Goal: Task Accomplishment & Management: Use online tool/utility

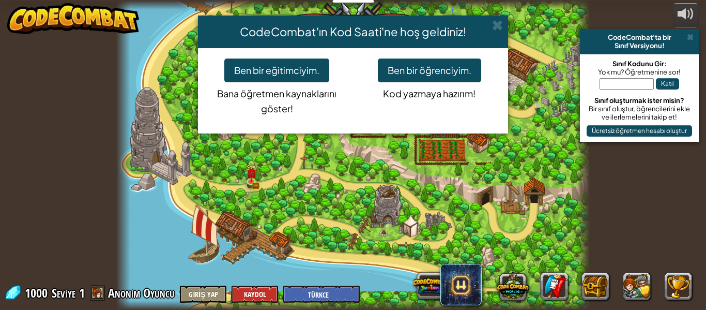
select select "tr"
click at [400, 68] on button "Ben bir öğrenciyim." at bounding box center [429, 70] width 103 height 24
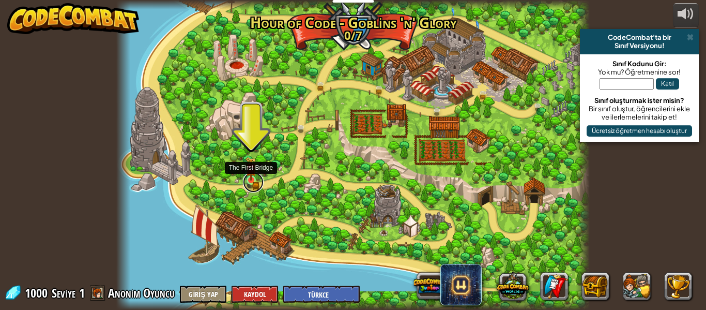
click at [252, 187] on link at bounding box center [253, 182] width 21 height 21
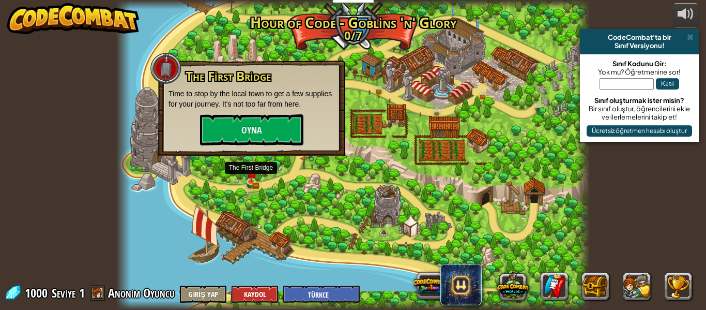
click at [112, 187] on div "powered by CodeCombat'ta bir Sınıf Versiyonu! Sınıf Kodunu Gir: Yok mu? Öğretme…" at bounding box center [353, 155] width 706 height 310
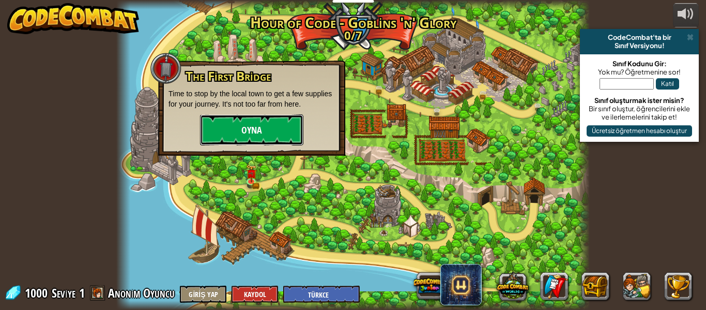
click at [237, 144] on button "Oyna" at bounding box center [251, 129] width 103 height 31
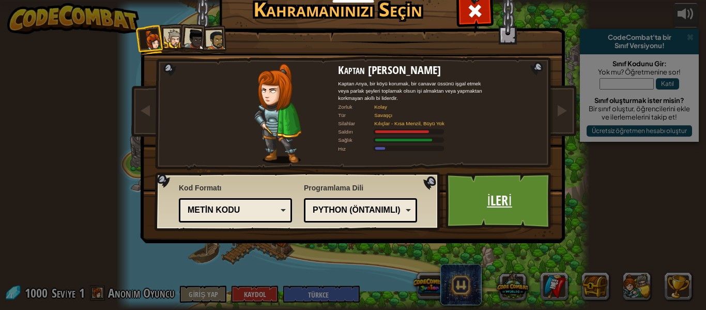
click at [536, 209] on link "İleri" at bounding box center [500, 200] width 108 height 57
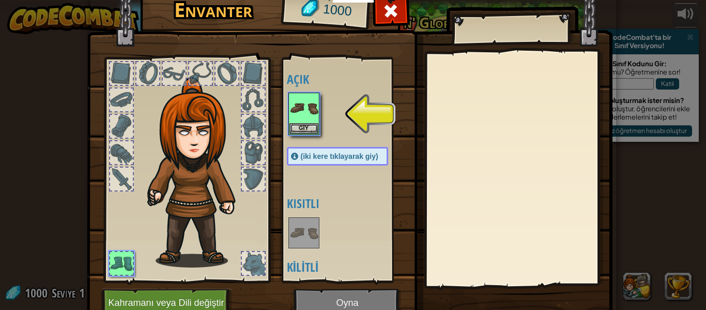
click at [310, 136] on div "Açık Giy (iki kere tıklayarak giy) Kısıtlı Kilitli" at bounding box center [348, 170] width 122 height 216
click at [307, 136] on div at bounding box center [348, 113] width 122 height 45
click at [305, 128] on button "Giy" at bounding box center [304, 128] width 29 height 11
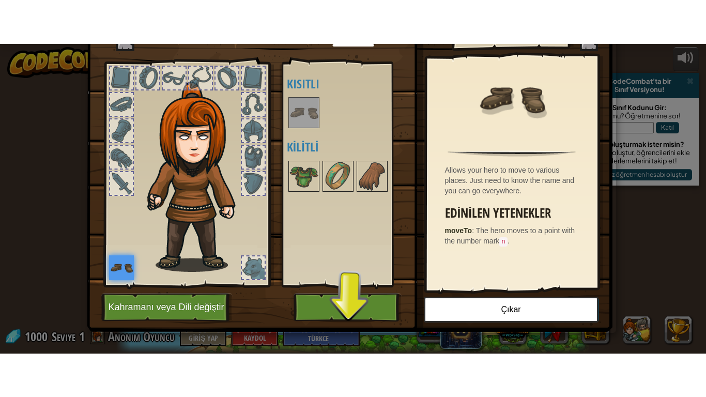
scroll to position [45, 0]
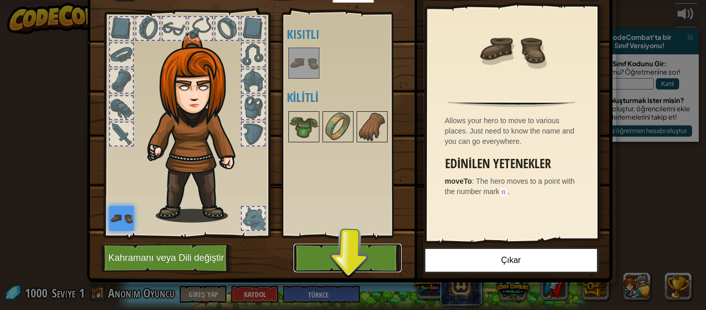
click at [326, 255] on button "Oyna" at bounding box center [348, 257] width 108 height 28
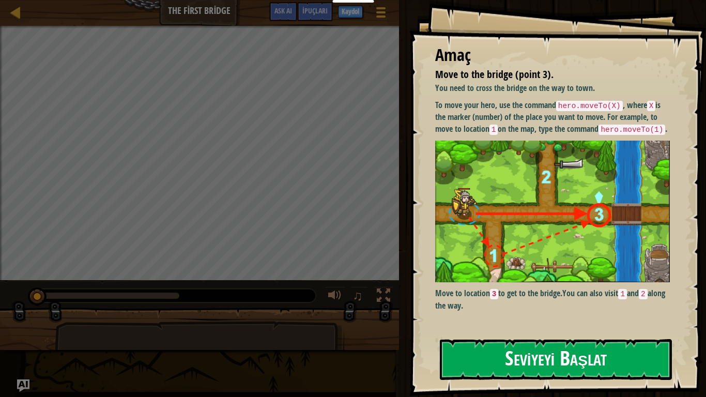
click at [562, 168] on img at bounding box center [552, 212] width 235 height 142
click at [553, 309] on button "Seviyeyi Başlat" at bounding box center [556, 359] width 232 height 41
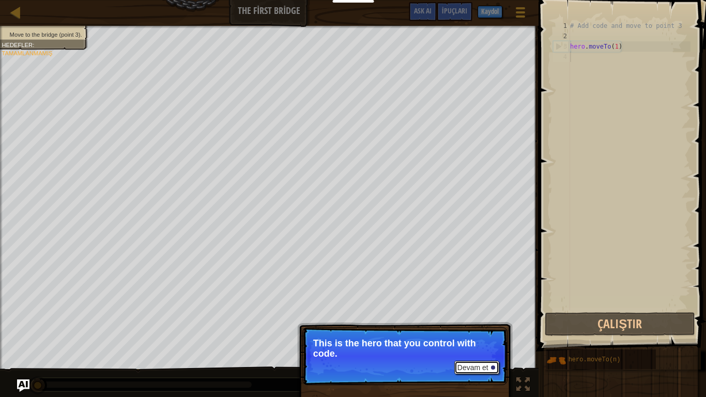
click at [488, 309] on button "Devam et" at bounding box center [476, 367] width 45 height 13
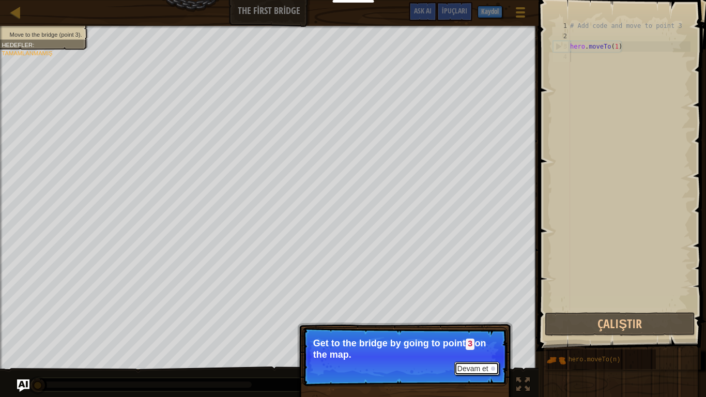
click at [476, 309] on button "Devam et" at bounding box center [476, 368] width 45 height 13
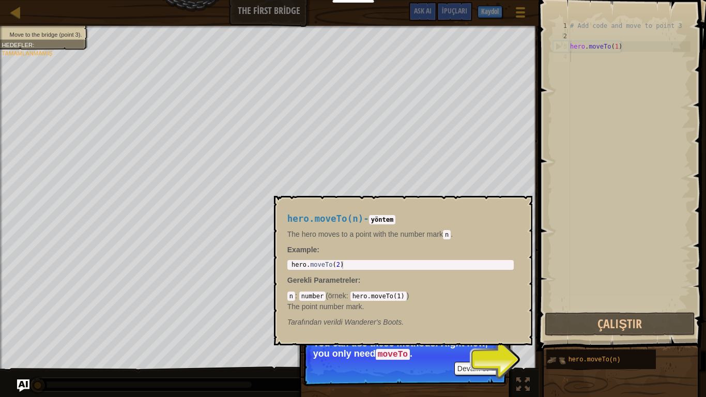
click at [559, 309] on img at bounding box center [556, 361] width 20 height 20
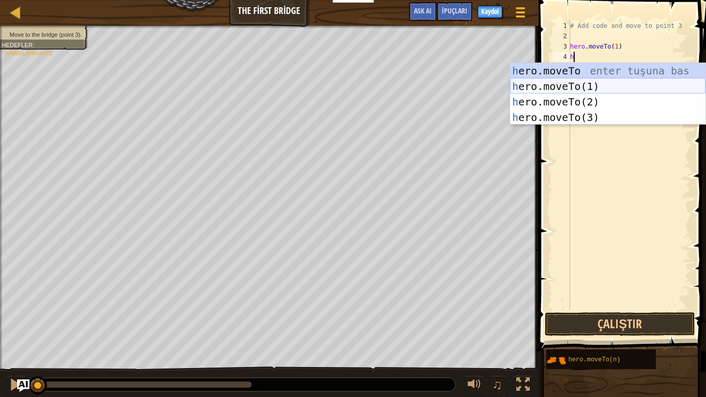
click at [583, 84] on div "h ero.moveTo enter tuşuna bas h ero.moveTo(1) enter tuşuna bas h ero.moveTo(2) …" at bounding box center [607, 109] width 195 height 93
type textarea "hero.moveTo(1)"
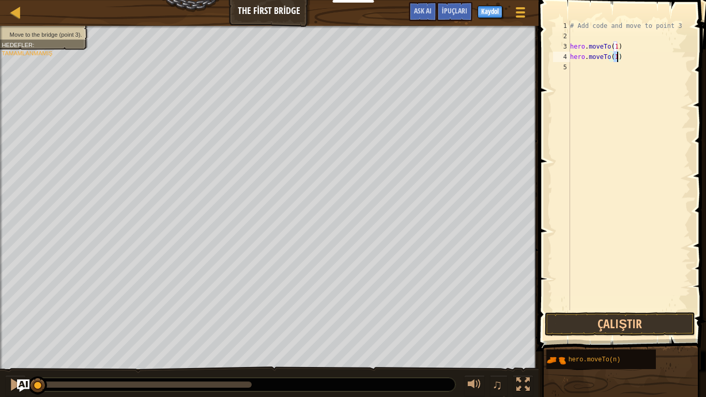
click at [572, 69] on div "# Add code and move to point 3 hero . moveTo ( 1 ) hero . moveTo ( 1 )" at bounding box center [629, 176] width 123 height 310
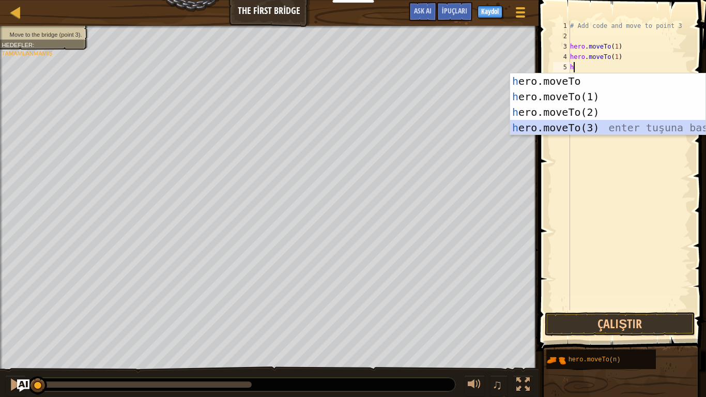
click at [578, 129] on div "h ero.moveTo enter tuşuna bas h ero.moveTo(1) enter tuşuna bas h ero.moveTo(2) …" at bounding box center [607, 119] width 195 height 93
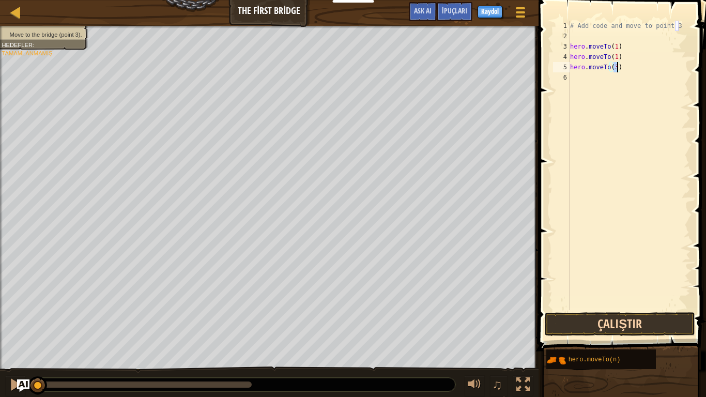
type textarea "hero.moveTo(3)"
click at [623, 309] on button "Çalıştır" at bounding box center [620, 324] width 150 height 24
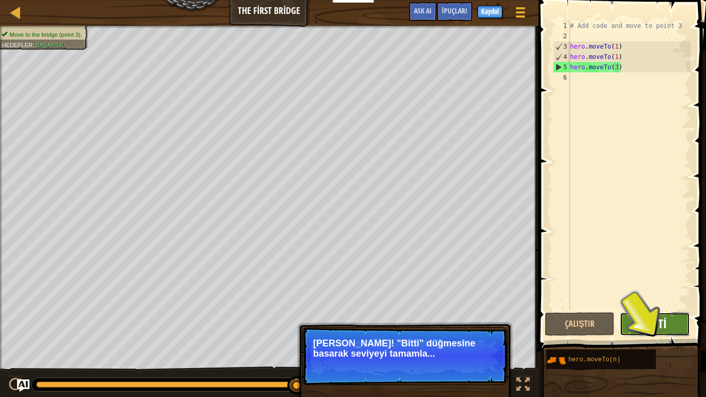
click at [665, 309] on span "Bitti" at bounding box center [655, 323] width 23 height 17
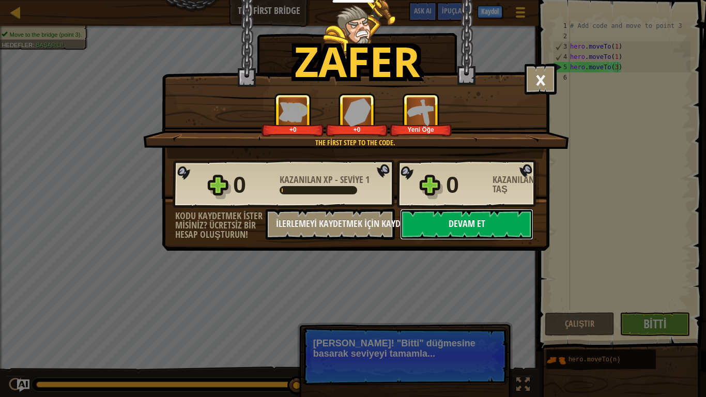
click at [475, 231] on button "Devam et" at bounding box center [466, 224] width 133 height 31
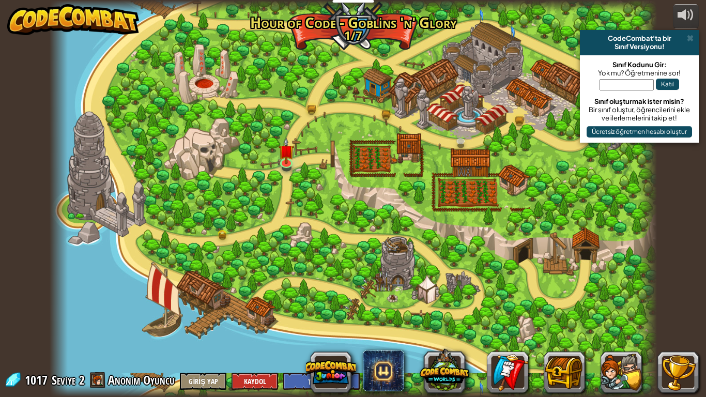
select select "tr"
click at [285, 166] on link at bounding box center [287, 161] width 21 height 21
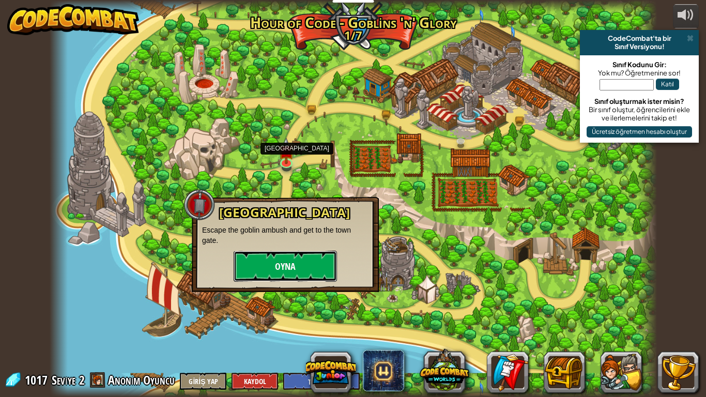
click at [297, 262] on button "Oyna" at bounding box center [285, 266] width 103 height 31
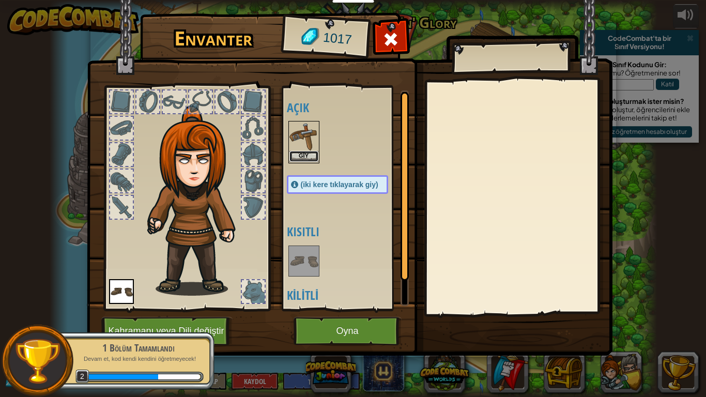
click at [300, 153] on button "Giy" at bounding box center [304, 156] width 29 height 11
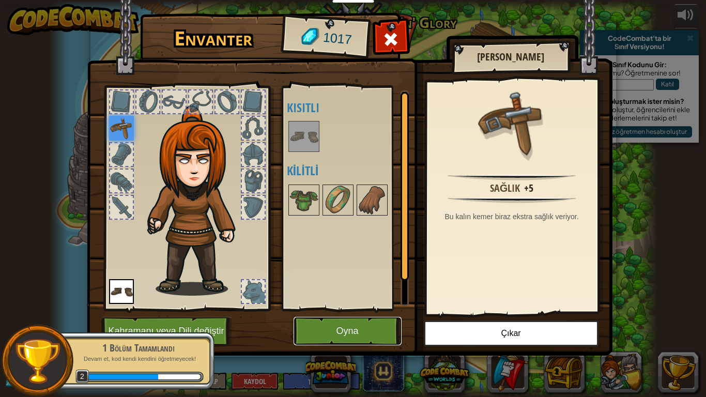
click at [351, 309] on button "Oyna" at bounding box center [348, 331] width 108 height 28
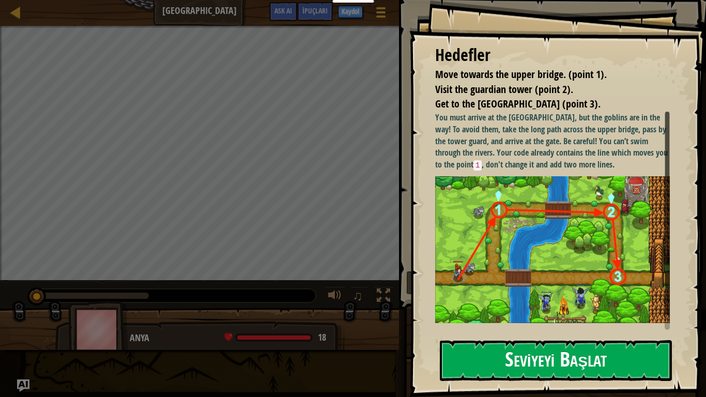
click at [535, 309] on button "Seviyeyi Başlat" at bounding box center [556, 360] width 232 height 41
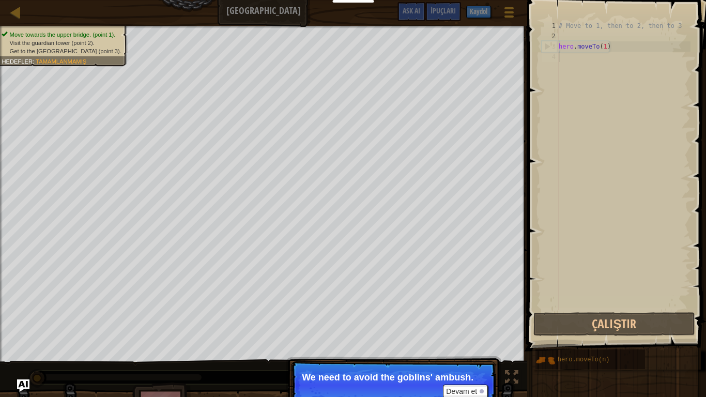
click at [507, 309] on div "Move towards the upper bridge. (point 1). Visit the guardian tower (point 2). G…" at bounding box center [353, 229] width 706 height 406
click at [476, 309] on button "Devam et" at bounding box center [465, 391] width 45 height 13
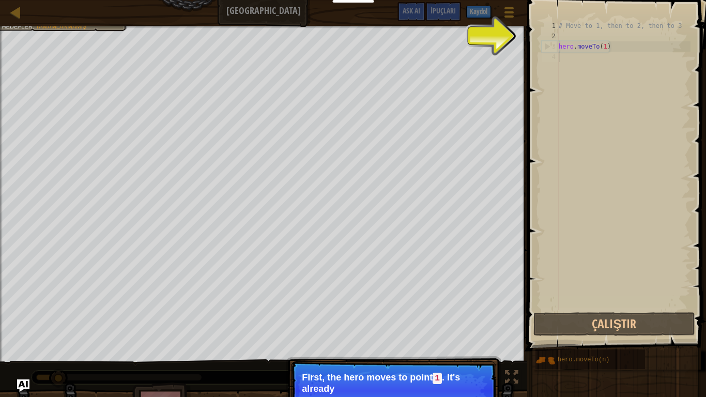
click at [561, 66] on div "# Move to 1, then to 2, then to 3 hero . moveTo ( 1 )" at bounding box center [624, 176] width 134 height 310
click at [555, 60] on div "4" at bounding box center [550, 57] width 17 height 10
click at [612, 50] on div "# Move to 1, then to 2, then to 3 hero . moveTo ( 1 )" at bounding box center [624, 176] width 134 height 310
type textarea "hero.moveTo(1)"
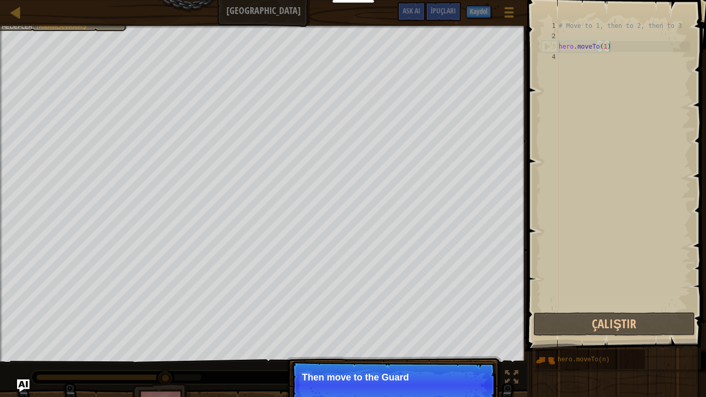
click at [593, 58] on div "# Move to 1, then to 2, then to 3 hero . moveTo ( 1 )" at bounding box center [624, 176] width 134 height 310
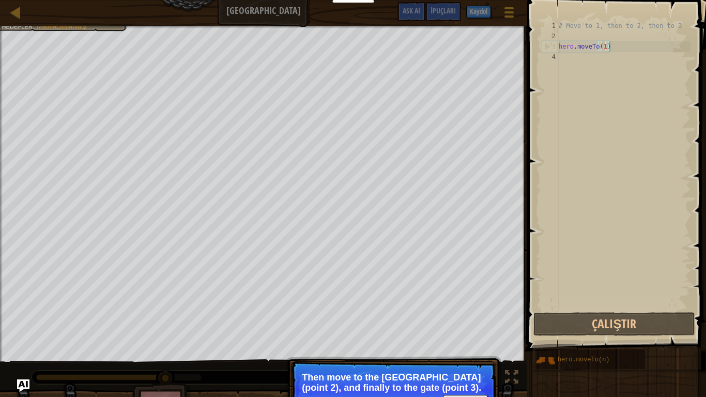
click at [638, 42] on div "# Move to 1, then to 2, then to 3 hero . moveTo ( 1 )" at bounding box center [624, 176] width 134 height 310
type textarea "hero.moveTo(1)"
click at [604, 64] on div "# Move to 1, then to 2, then to 3 hero . moveTo ( 1 )" at bounding box center [624, 176] width 134 height 310
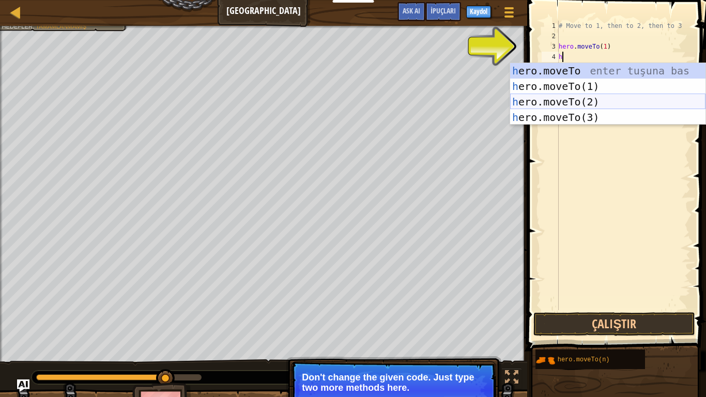
click at [592, 97] on div "h ero.moveTo enter tuşuna bas h ero.moveTo(1) enter tuşuna bas h ero.moveTo(2) …" at bounding box center [607, 109] width 195 height 93
type textarea "hero.moveTo(2)"
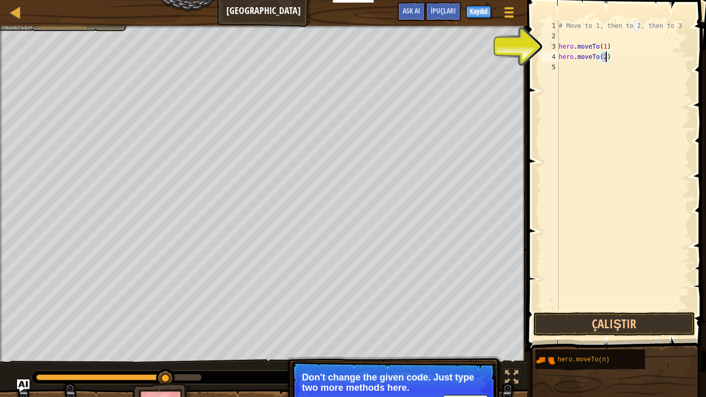
click at [574, 72] on div "# Move to 1, then to 2, then to 3 hero . moveTo ( 1 ) hero . moveTo ( 2 )" at bounding box center [624, 176] width 134 height 310
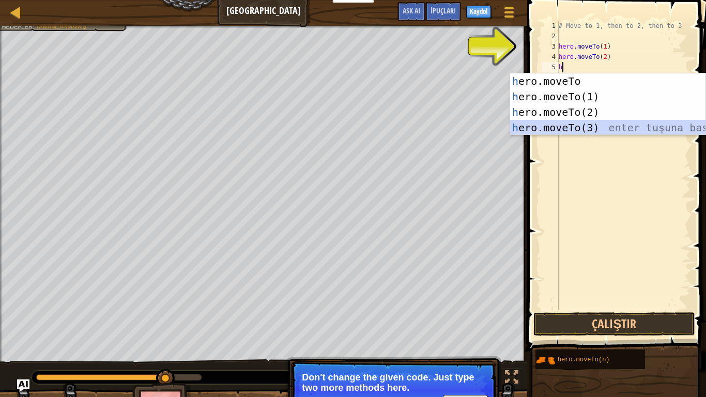
click at [588, 125] on div "h ero.moveTo enter tuşuna bas h ero.moveTo(1) enter tuşuna bas h ero.moveTo(2) …" at bounding box center [607, 119] width 195 height 93
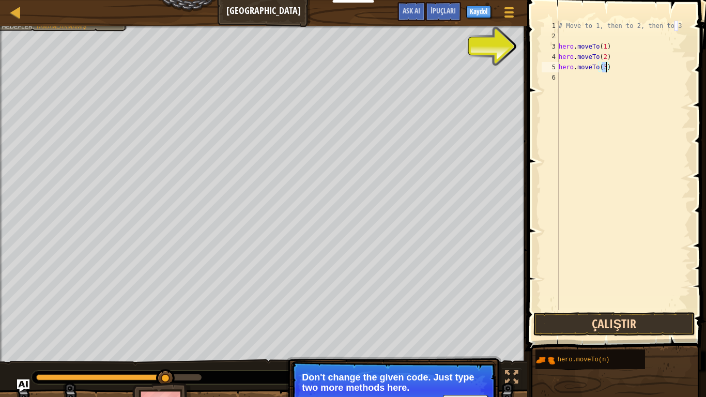
type textarea "hero.moveTo(3)"
click at [622, 309] on button "Çalıştır" at bounding box center [614, 324] width 161 height 24
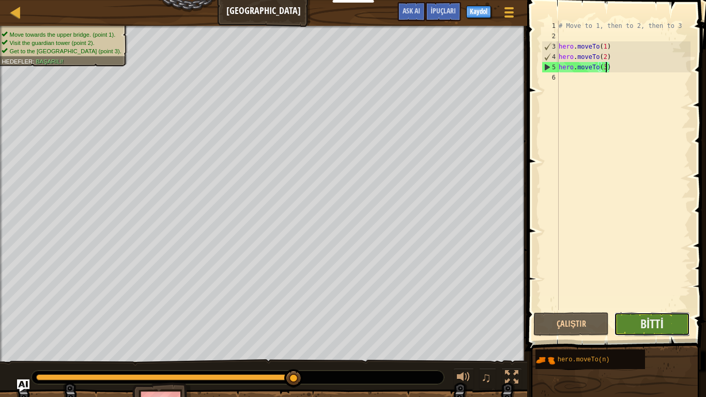
click at [669, 309] on button "Bitti" at bounding box center [651, 324] width 75 height 24
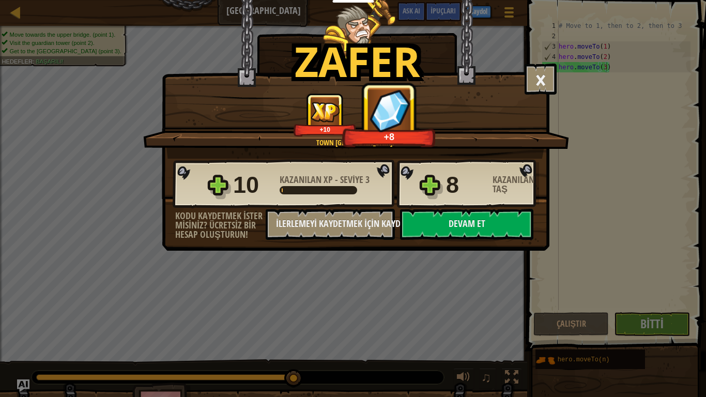
click at [437, 243] on div "Zafer × Shortcuts can be dangerous. Seviyeyi oyla: Town Sweet Town. +10 +8 Reti…" at bounding box center [356, 125] width 388 height 251
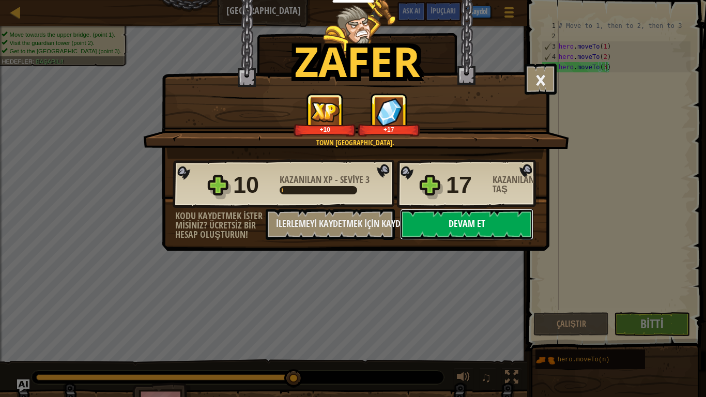
click at [439, 230] on button "Devam et" at bounding box center [466, 224] width 133 height 31
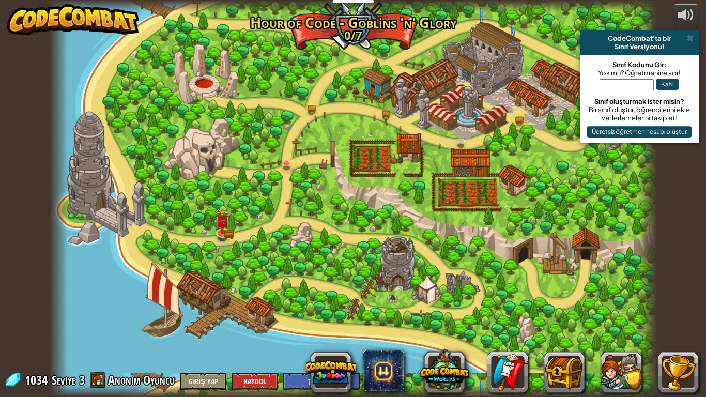
select select "tr"
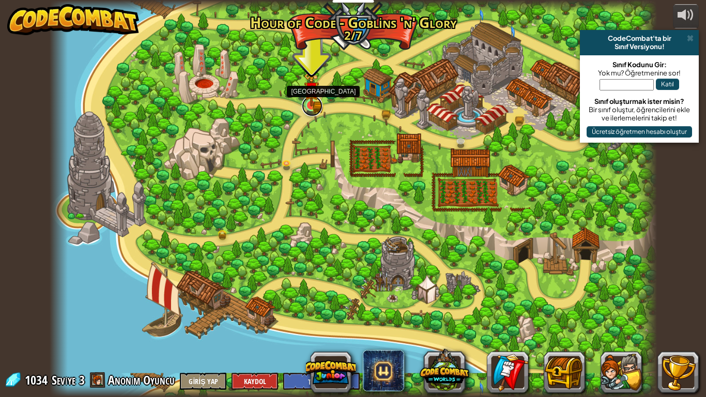
click at [306, 113] on link at bounding box center [312, 106] width 21 height 21
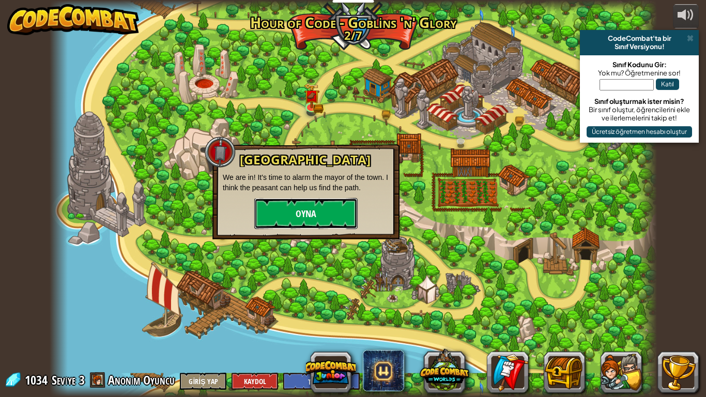
click at [323, 207] on button "Oyna" at bounding box center [305, 213] width 103 height 31
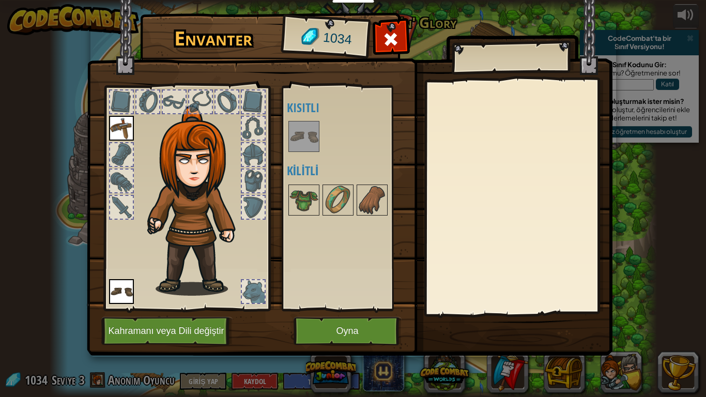
click at [118, 160] on div at bounding box center [121, 154] width 23 height 23
click at [301, 199] on img at bounding box center [304, 200] width 29 height 29
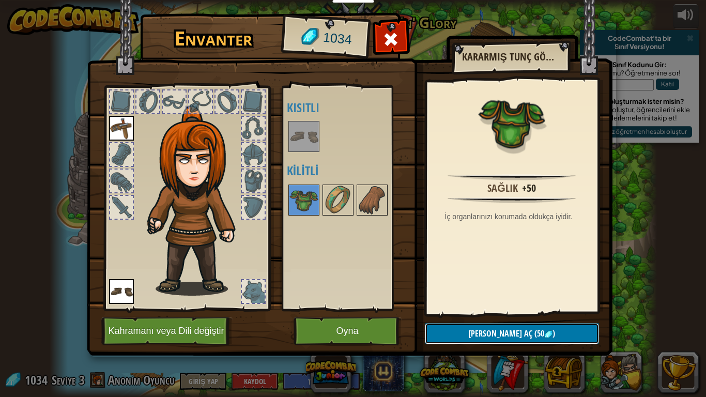
click at [532, 309] on span "(50" at bounding box center [538, 333] width 12 height 11
click at [318, 207] on div at bounding box center [303, 200] width 31 height 31
click at [489, 309] on span "Kilidi aç" at bounding box center [500, 333] width 64 height 11
click at [489, 309] on button "Devam et" at bounding box center [512, 333] width 174 height 21
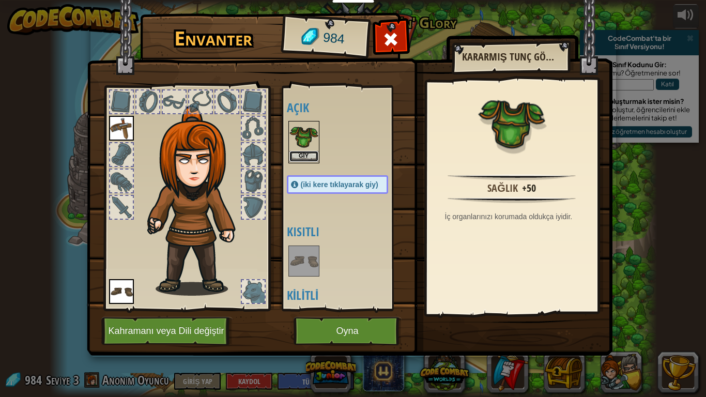
click at [316, 153] on button "Giy" at bounding box center [304, 156] width 29 height 11
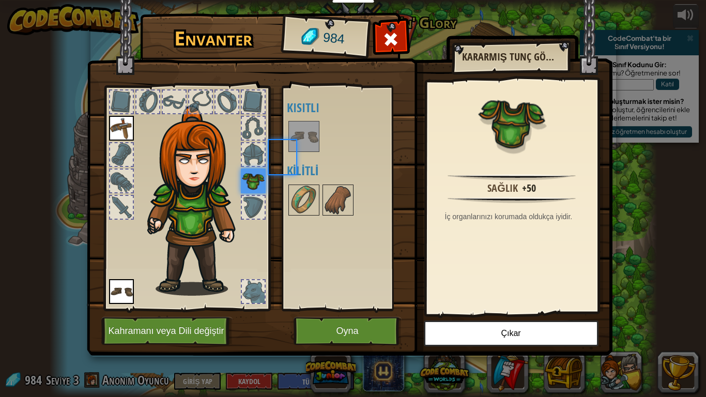
click at [316, 153] on div at bounding box center [348, 136] width 122 height 34
click at [317, 203] on img at bounding box center [304, 200] width 29 height 29
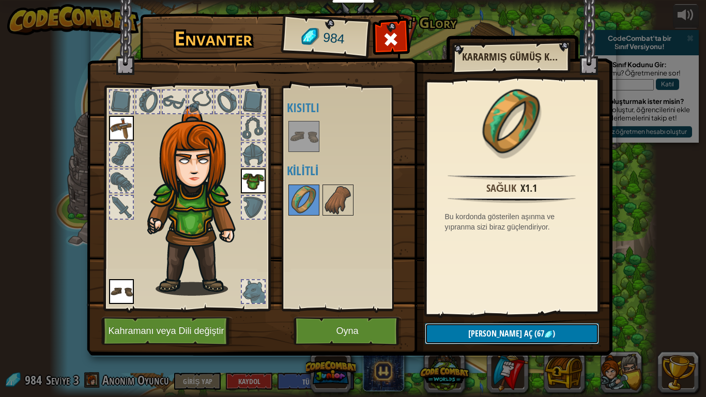
click at [531, 309] on button "Kilidi aç (67 )" at bounding box center [512, 333] width 174 height 21
click at [526, 309] on button "Devam et" at bounding box center [512, 333] width 174 height 21
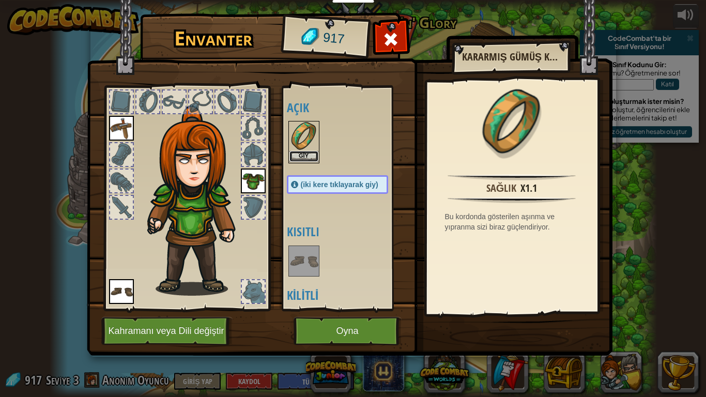
click at [311, 154] on button "Giy" at bounding box center [304, 156] width 29 height 11
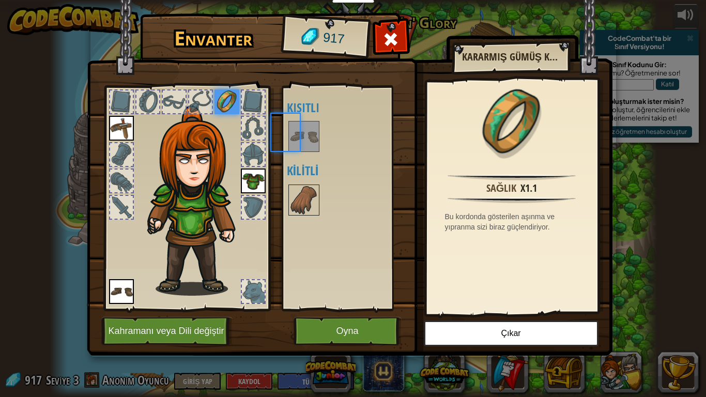
click at [311, 154] on div "Açık Giy Giy Giy (iki kere tıklayarak giy) Kısıtlı Kilitli" at bounding box center [348, 198] width 122 height 216
click at [319, 196] on div at bounding box center [303, 200] width 31 height 31
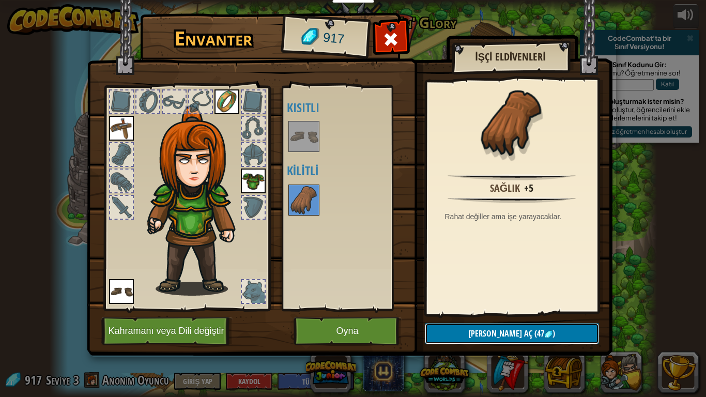
click at [532, 309] on span "(47" at bounding box center [538, 333] width 12 height 11
click at [524, 309] on button "Devam et" at bounding box center [512, 333] width 174 height 21
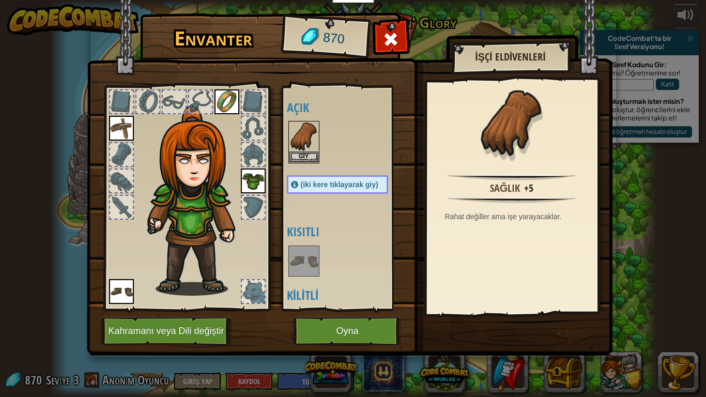
click at [524, 309] on img at bounding box center [350, 167] width 526 height 375
click at [306, 153] on button "Giy" at bounding box center [304, 156] width 29 height 11
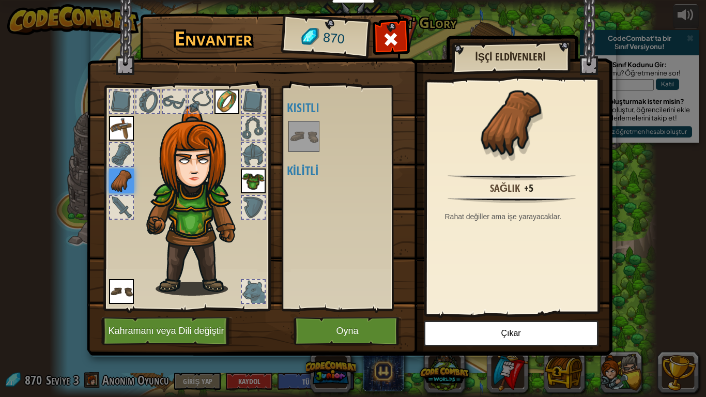
click at [145, 112] on div at bounding box center [147, 101] width 23 height 23
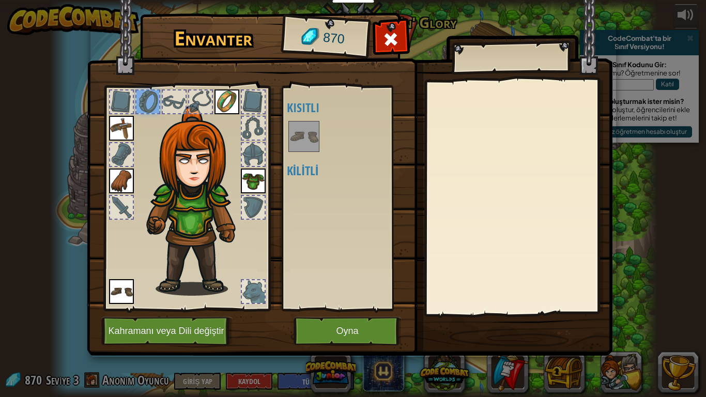
click at [125, 101] on div at bounding box center [121, 101] width 23 height 23
click at [262, 204] on div at bounding box center [253, 207] width 25 height 25
click at [260, 206] on div at bounding box center [253, 207] width 23 height 23
click at [256, 202] on div at bounding box center [253, 207] width 23 height 23
click at [256, 203] on div at bounding box center [253, 207] width 23 height 23
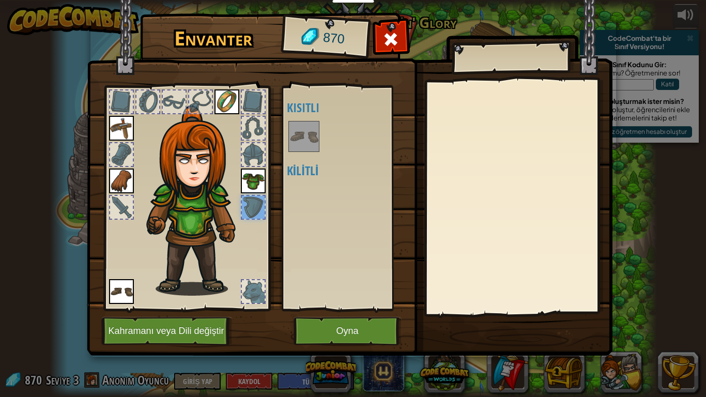
click at [121, 207] on div at bounding box center [121, 207] width 23 height 23
click at [250, 285] on div at bounding box center [253, 291] width 23 height 23
drag, startPoint x: 315, startPoint y: 146, endPoint x: 321, endPoint y: 172, distance: 26.4
click at [315, 147] on img at bounding box center [304, 136] width 29 height 29
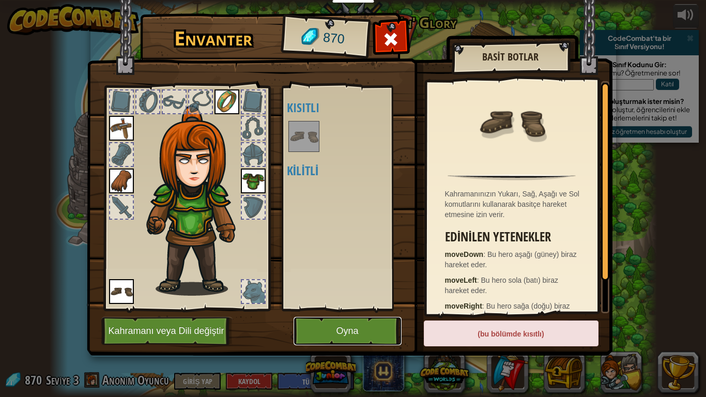
click at [372, 309] on button "Oyna" at bounding box center [348, 331] width 108 height 28
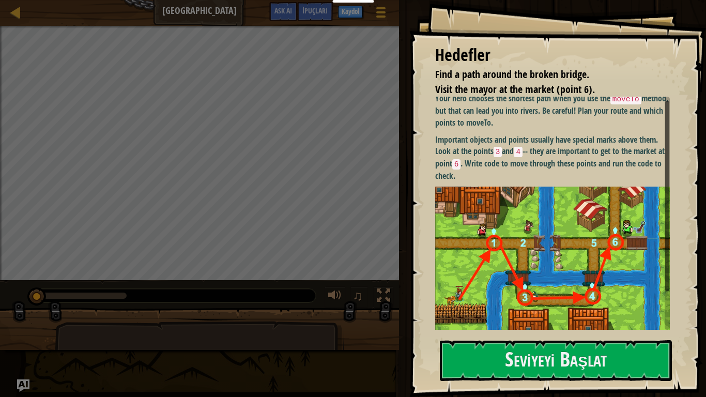
scroll to position [5, 0]
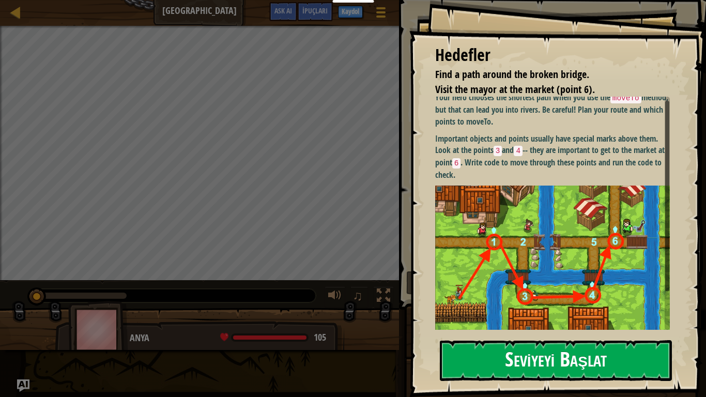
click at [515, 309] on button "Seviyeyi Başlat" at bounding box center [556, 360] width 232 height 41
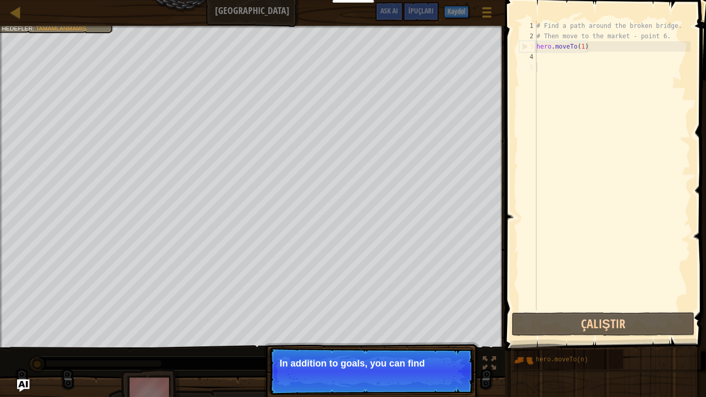
click at [552, 69] on div "# Find a path around the broken bridge. # Then move to the market - point 6. he…" at bounding box center [613, 176] width 156 height 310
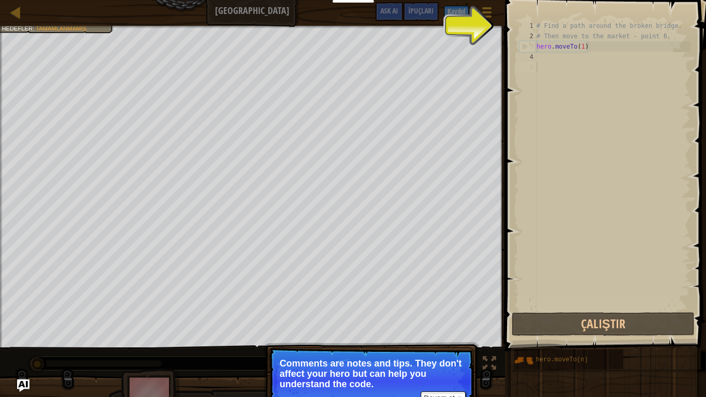
click at [554, 53] on div "# Find a path around the broken bridge. # Then move to the market - point 6. he…" at bounding box center [613, 176] width 156 height 310
click at [557, 58] on div "# Find a path around the broken bridge. # Then move to the market - point 6. he…" at bounding box center [613, 176] width 156 height 310
click at [442, 309] on button "Devam et" at bounding box center [443, 397] width 45 height 13
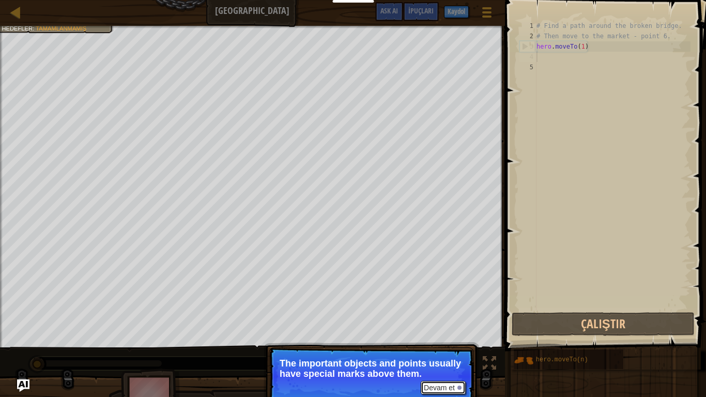
click at [453, 309] on button "Devam et" at bounding box center [443, 387] width 45 height 13
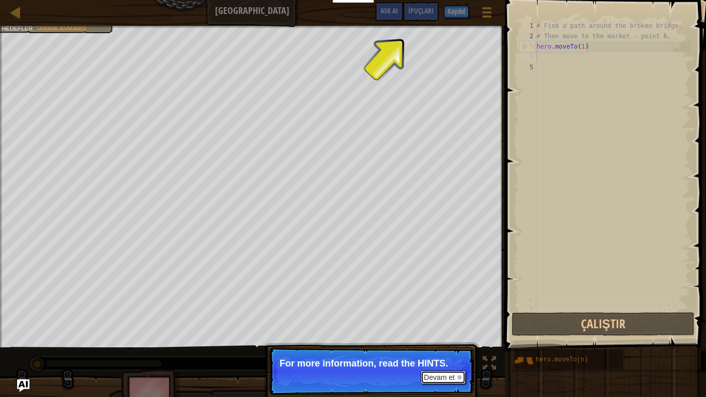
click at [458, 309] on div at bounding box center [460, 377] width 4 height 4
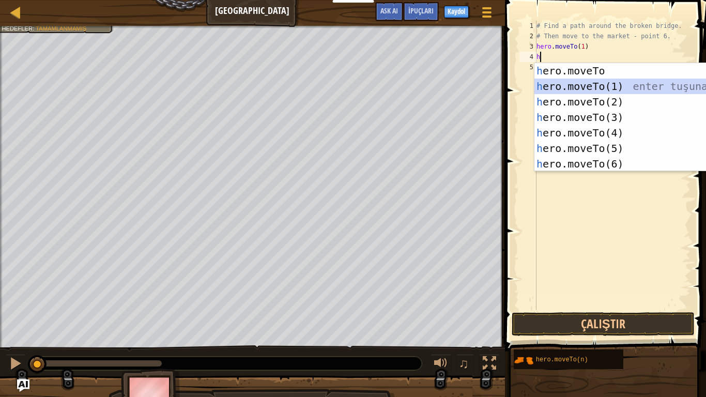
click at [558, 83] on div "h ero.moveTo enter tuşuna bas h ero.moveTo(1) enter tuşuna bas h ero.moveTo(2) …" at bounding box center [632, 133] width 195 height 140
type textarea "hero.moveTo(1)"
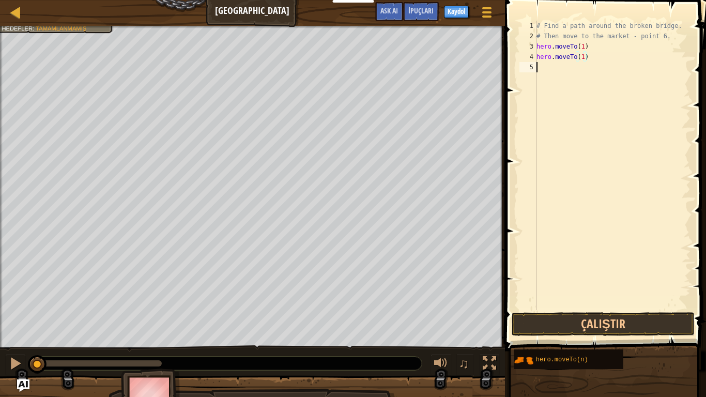
click at [552, 79] on div "# Find a path around the broken bridge. # Then move to the market - point 6. he…" at bounding box center [613, 176] width 156 height 310
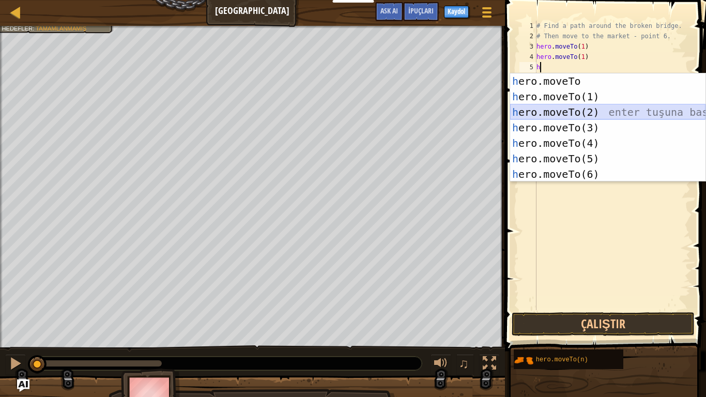
click at [553, 115] on div "h ero.moveTo enter tuşuna bas h ero.moveTo(1) enter tuşuna bas h ero.moveTo(2) …" at bounding box center [607, 143] width 195 height 140
type textarea "hero.moveTo(2)"
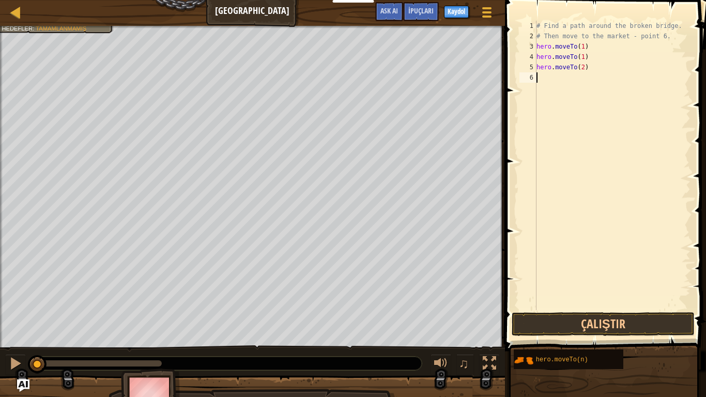
click at [547, 95] on div "# Find a path around the broken bridge. # Then move to the market - point 6. he…" at bounding box center [613, 176] width 156 height 310
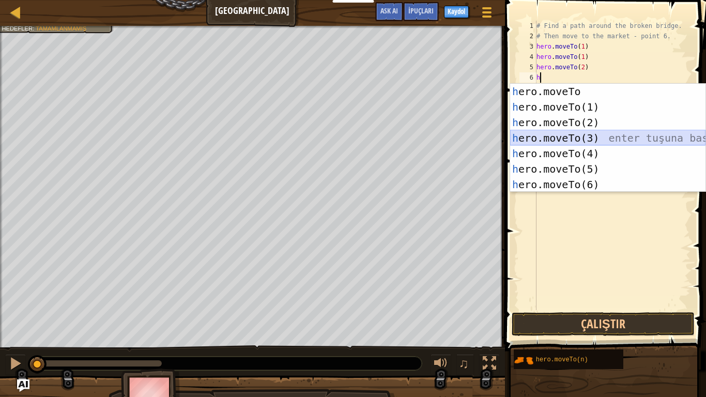
click at [578, 144] on div "h ero.moveTo enter tuşuna bas h ero.moveTo(1) enter tuşuna bas h ero.moveTo(2) …" at bounding box center [607, 154] width 195 height 140
type textarea "hero.moveTo(3)"
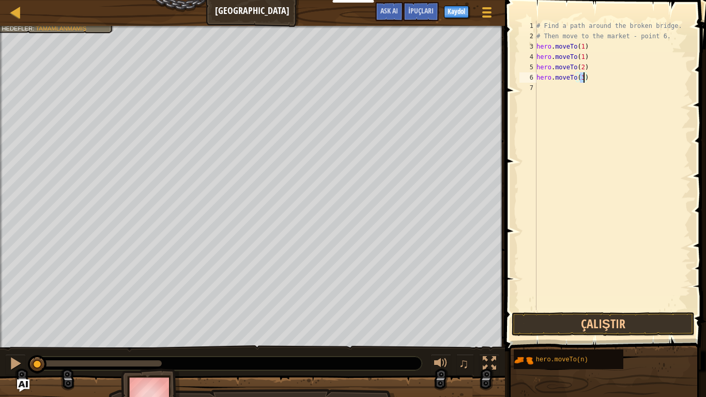
click at [538, 94] on div "# Find a path around the broken bridge. # Then move to the market - point 6. he…" at bounding box center [613, 176] width 156 height 310
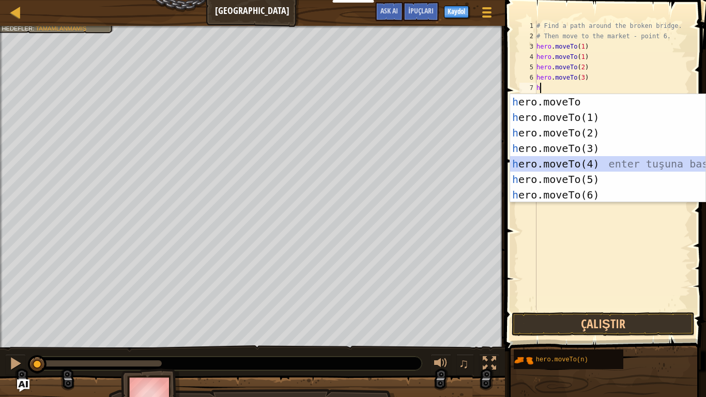
click at [555, 160] on div "h ero.moveTo enter tuşuna bas h ero.moveTo(1) enter tuşuna bas h ero.moveTo(2) …" at bounding box center [607, 164] width 195 height 140
type textarea "hero.moveTo(4)"
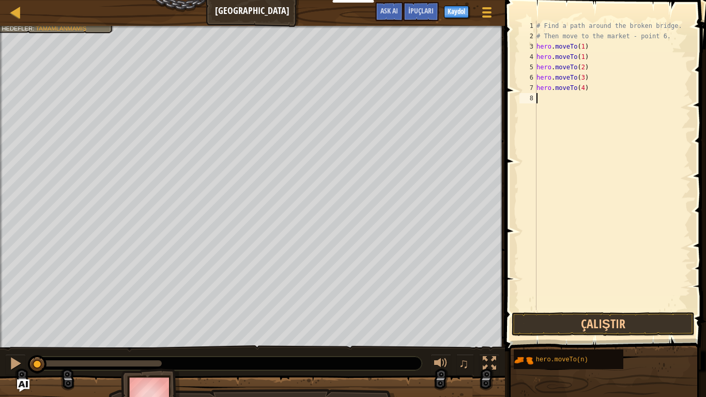
click at [541, 123] on div "# Find a path around the broken bridge. # Then move to the market - point 6. he…" at bounding box center [613, 176] width 156 height 310
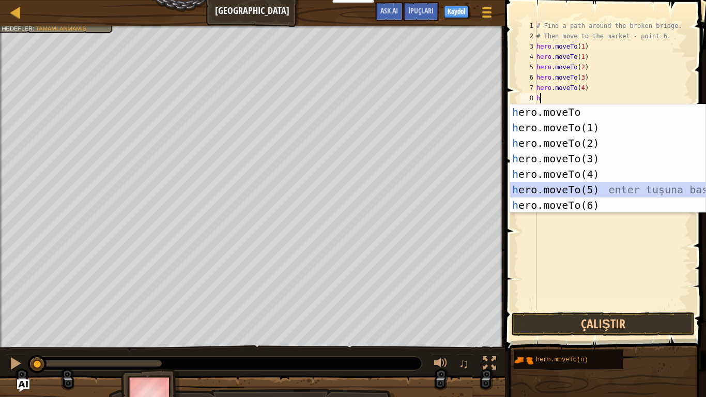
click at [584, 188] on div "h ero.moveTo enter tuşuna bas h ero.moveTo(1) enter tuşuna bas h ero.moveTo(2) …" at bounding box center [607, 174] width 195 height 140
type textarea "hero.moveTo(5)"
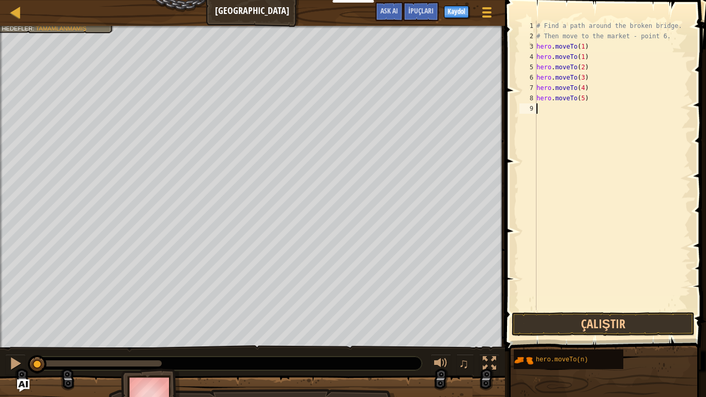
click at [544, 119] on div "# Find a path around the broken bridge. # Then move to the market - point 6. he…" at bounding box center [613, 176] width 156 height 310
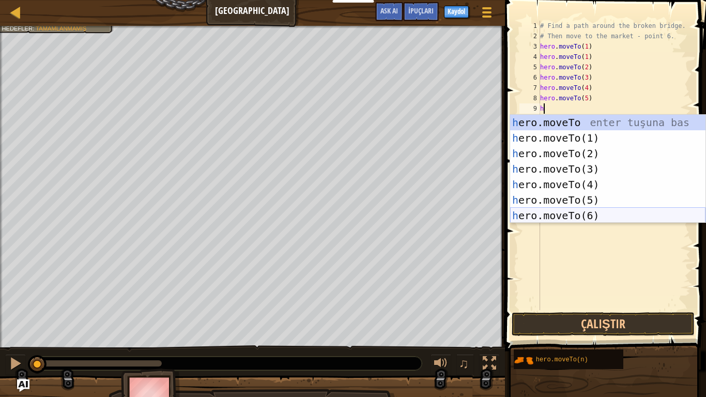
click at [573, 211] on div "h ero.moveTo enter tuşuna bas h ero.moveTo(1) enter tuşuna bas h ero.moveTo(2) …" at bounding box center [607, 185] width 195 height 140
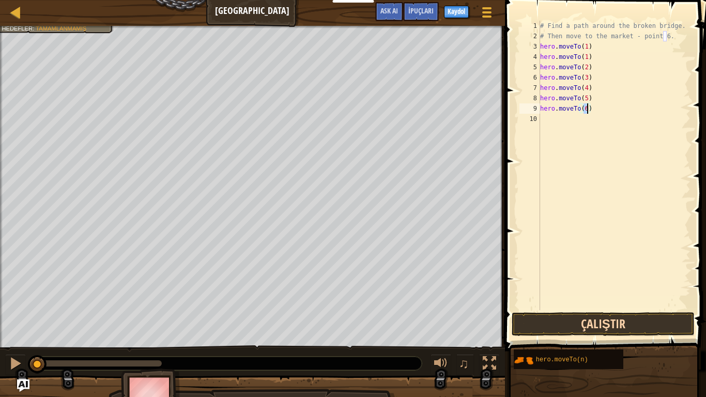
type textarea "hero.moveTo(6)"
click at [588, 309] on button "Çalıştır" at bounding box center [603, 324] width 183 height 24
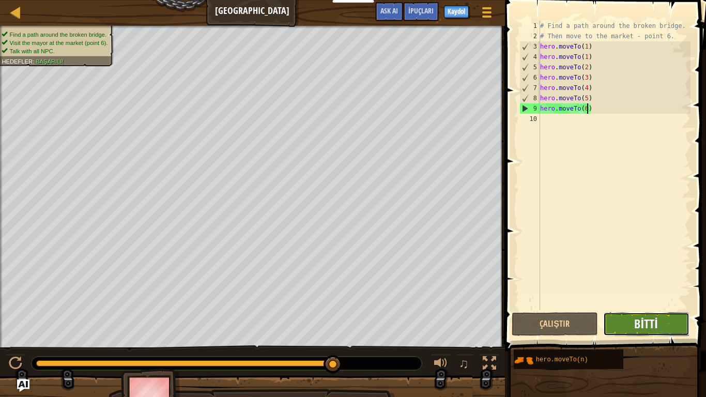
click at [655, 309] on span "Bitti" at bounding box center [645, 323] width 23 height 17
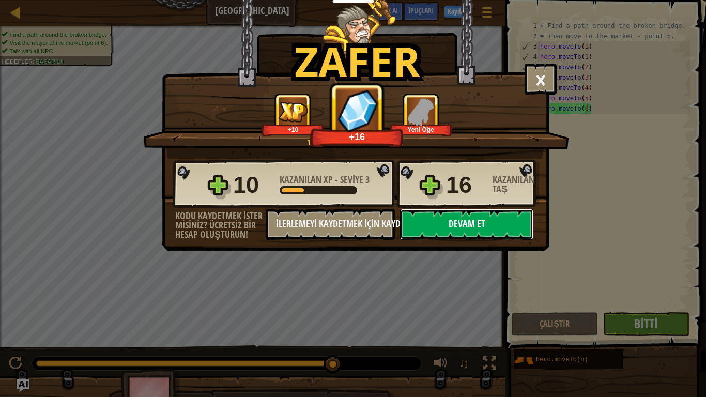
click at [462, 221] on button "Devam et" at bounding box center [466, 224] width 133 height 31
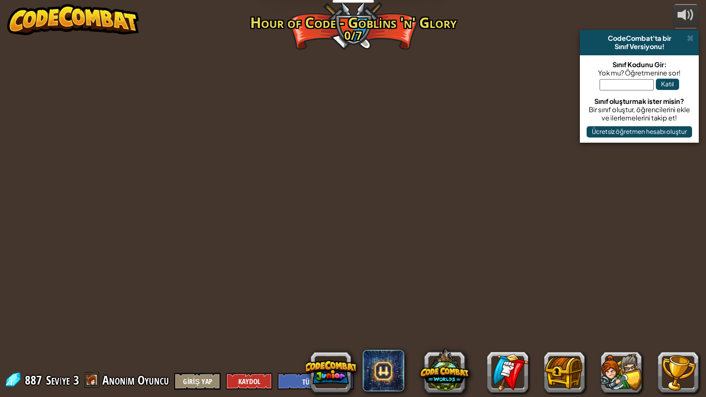
select select "tr"
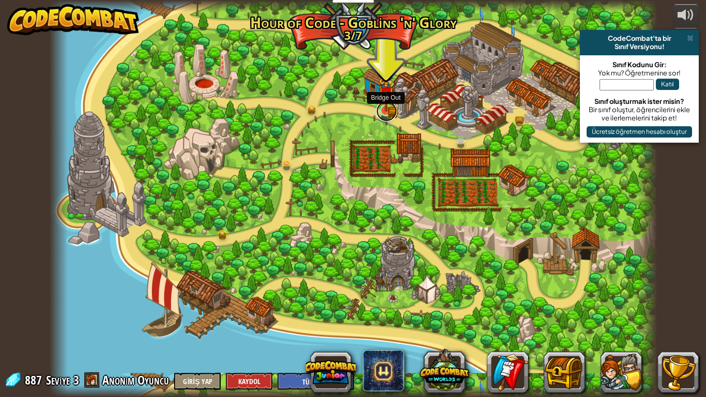
click at [385, 117] on link at bounding box center [386, 111] width 21 height 21
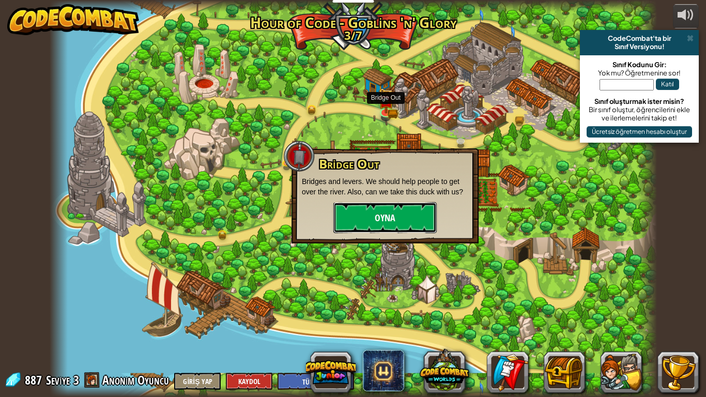
click at [391, 208] on button "Oyna" at bounding box center [384, 217] width 103 height 31
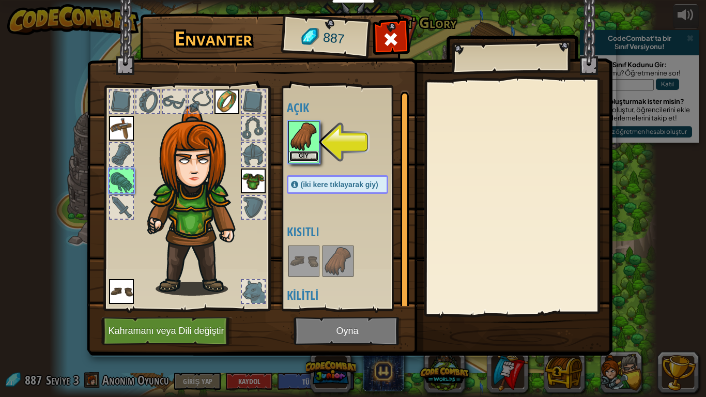
click at [308, 160] on button "Giy" at bounding box center [304, 156] width 29 height 11
click at [308, 160] on div "Açık Giy Giy Giy Giy (iki kere tıklayarak giy) Kısıtlı Kilitli" at bounding box center [348, 198] width 122 height 216
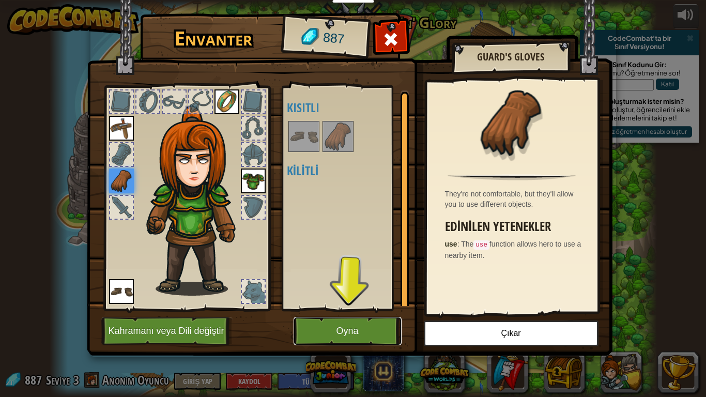
click at [356, 309] on button "Oyna" at bounding box center [348, 331] width 108 height 28
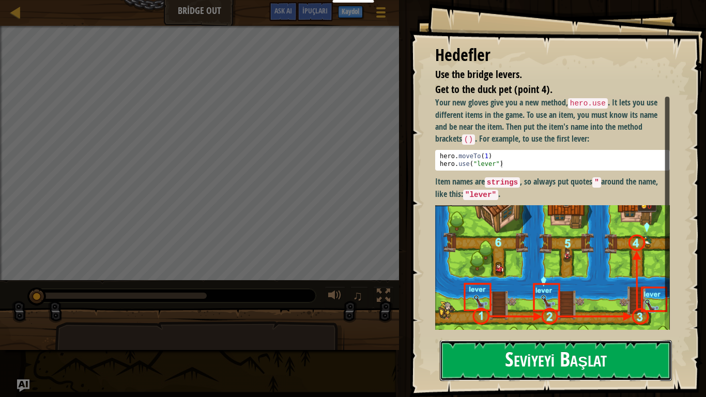
click at [519, 309] on button "Seviyeyi Başlat" at bounding box center [556, 360] width 232 height 41
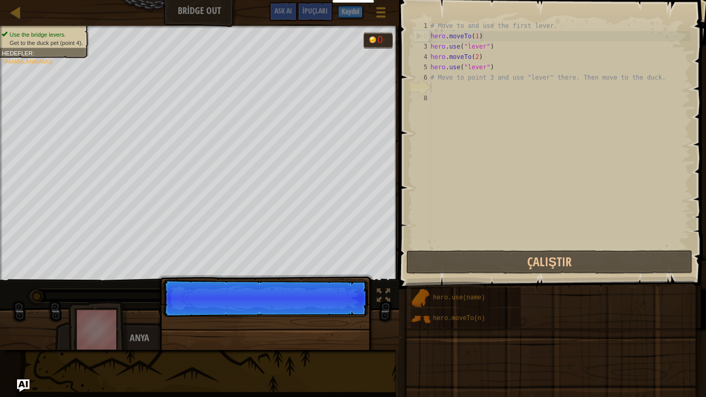
scroll to position [5, 0]
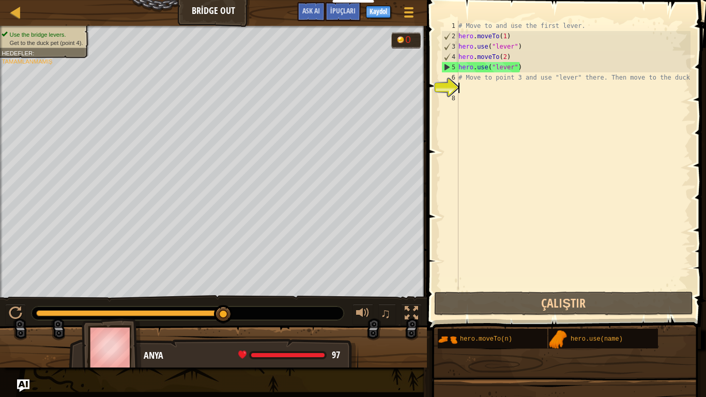
click at [483, 99] on div "# Move to and use the first lever. hero . moveTo ( 1 ) hero . use ( "lever" ) h…" at bounding box center [573, 166] width 234 height 290
click at [479, 87] on div "# Move to and use the first lever. hero . moveTo ( 1 ) hero . use ( "lever" ) h…" at bounding box center [573, 166] width 234 height 290
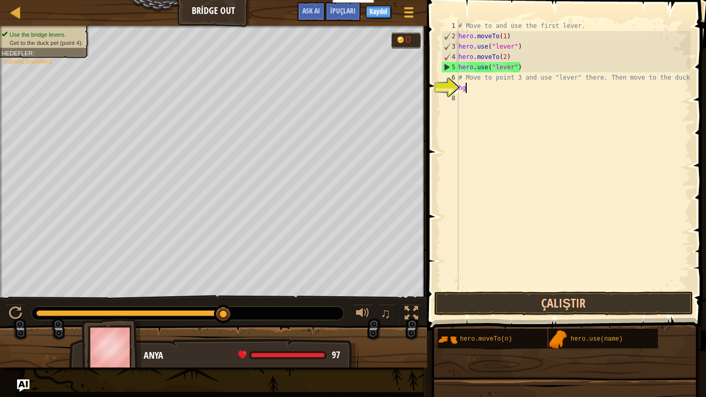
scroll to position [5, 1]
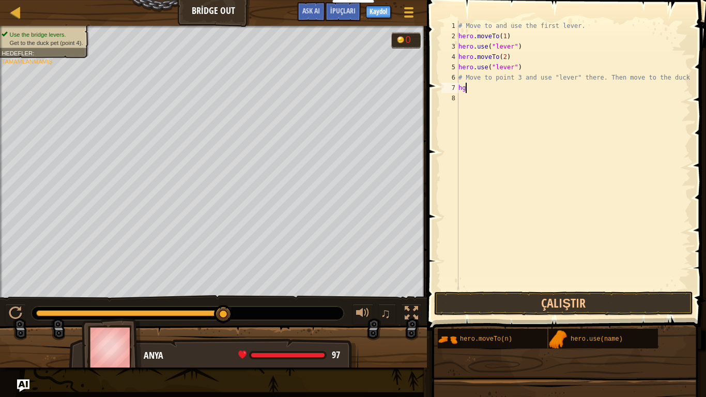
type textarea "h"
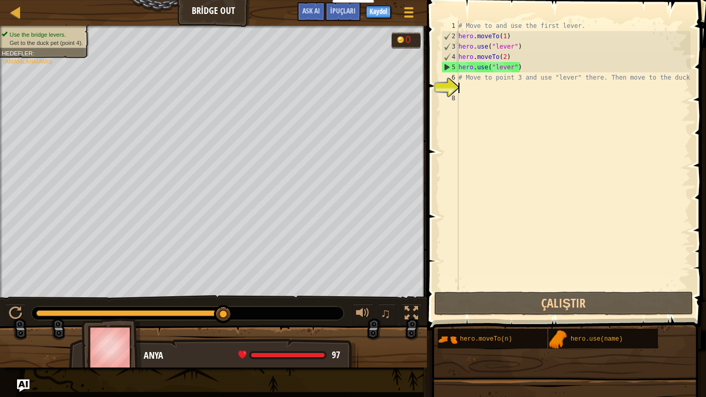
click at [462, 85] on div "# Move to and use the first lever. hero . moveTo ( 1 ) hero . use ( "lever" ) h…" at bounding box center [573, 166] width 234 height 290
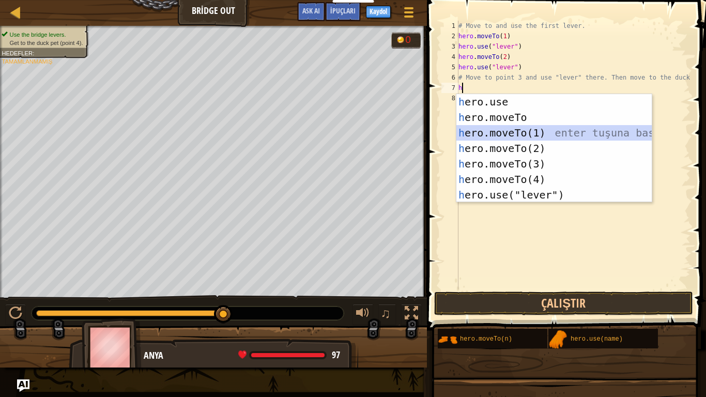
click at [537, 131] on div "h ero.use enter tuşuna bas h ero.moveTo enter tuşuna bas h ero.moveTo(1) enter …" at bounding box center [553, 164] width 195 height 140
type textarea "hero.moveTo(1)"
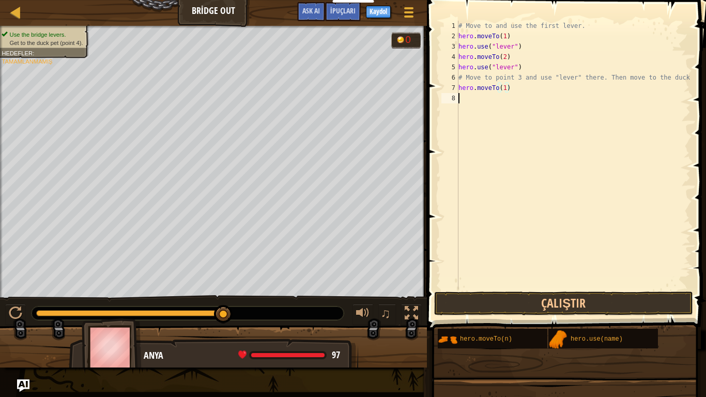
click at [482, 113] on div "# Move to and use the first lever. hero . moveTo ( 1 ) hero . use ( "lever" ) h…" at bounding box center [573, 166] width 234 height 290
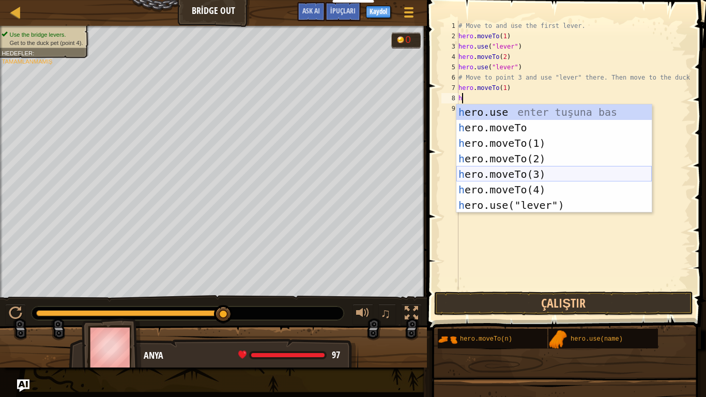
click at [493, 169] on div "h ero.use enter tuşuna bas h ero.moveTo enter tuşuna bas h ero.moveTo(1) enter …" at bounding box center [553, 174] width 195 height 140
type textarea "hero.moveTo(3)"
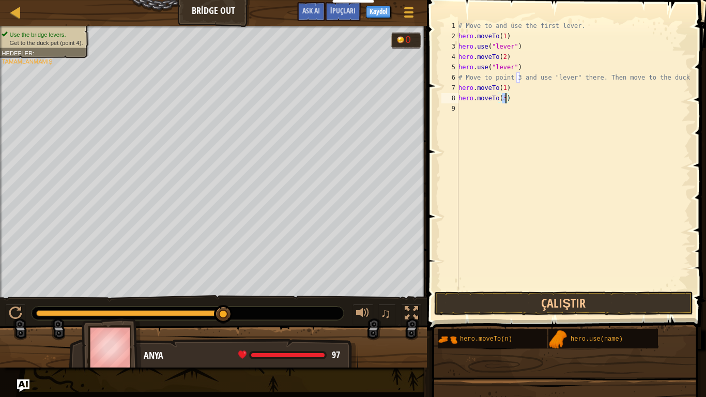
click at [502, 131] on div "# Move to and use the first lever. hero . moveTo ( 1 ) hero . use ( "lever" ) h…" at bounding box center [573, 166] width 234 height 290
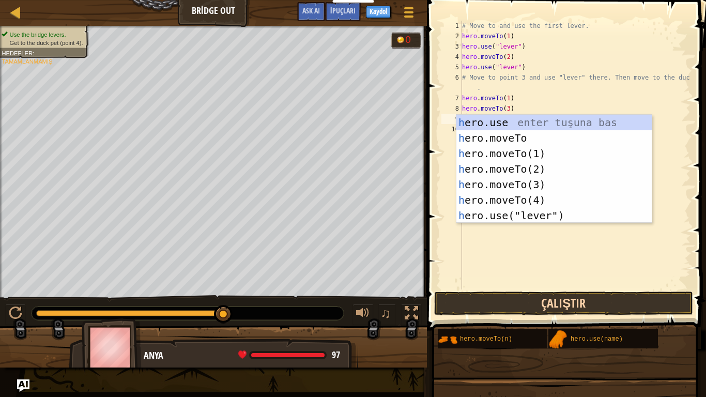
type textarea "h"
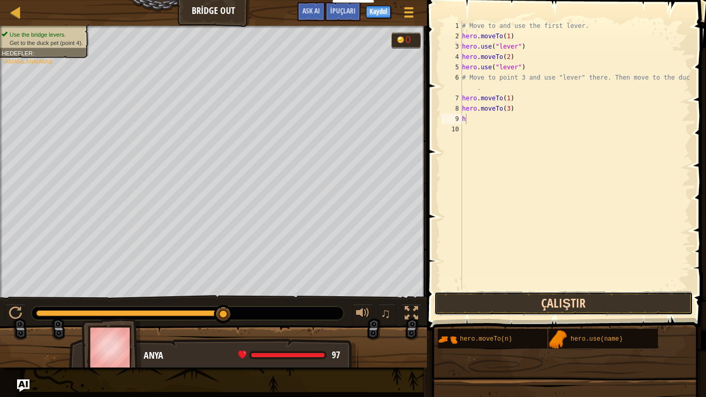
click at [522, 297] on button "Çalıştır" at bounding box center [563, 304] width 259 height 24
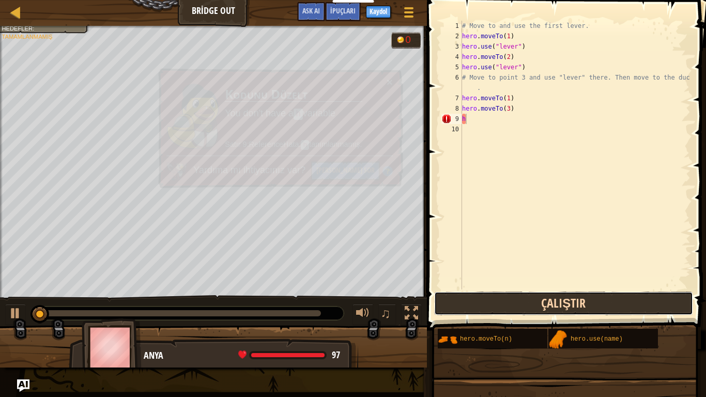
click at [522, 297] on button "Çalıştır" at bounding box center [563, 304] width 259 height 24
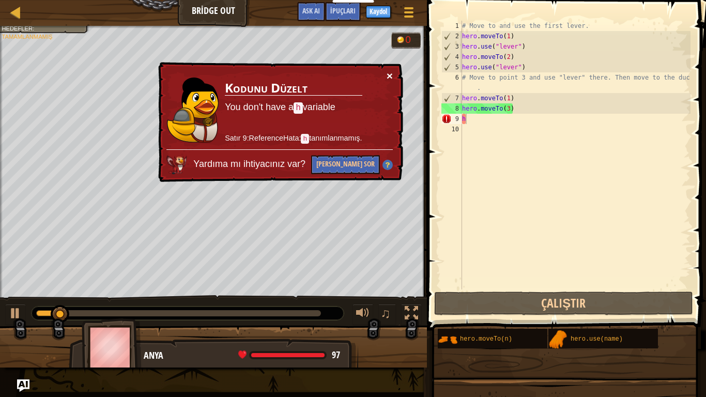
click at [390, 77] on button "×" at bounding box center [389, 75] width 6 height 11
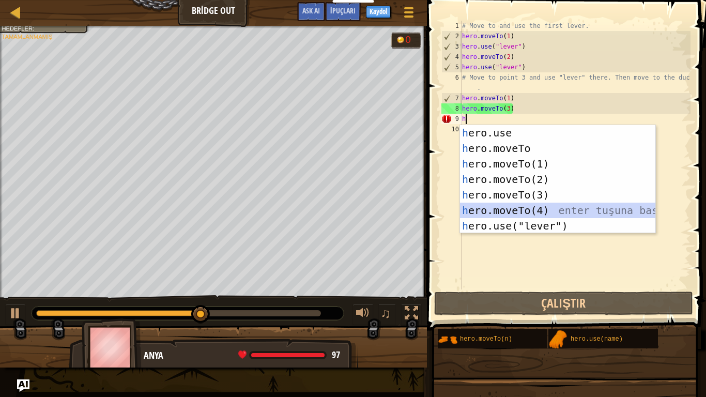
click at [613, 215] on div "h ero.use enter tuşuna bas h ero.moveTo enter tuşuna bas h ero.moveTo(1) enter …" at bounding box center [557, 195] width 195 height 140
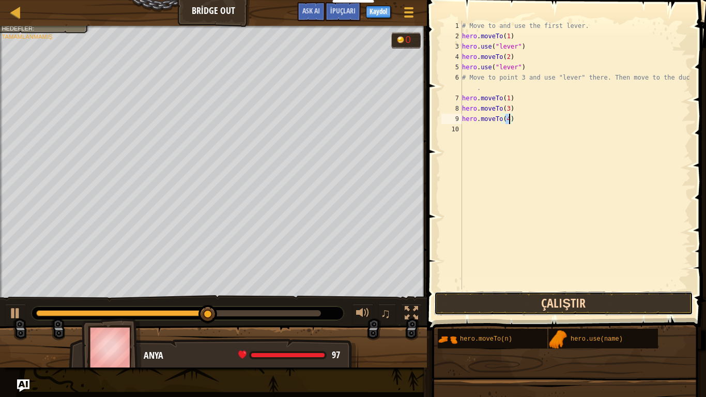
click at [598, 308] on button "Çalıştır" at bounding box center [563, 304] width 259 height 24
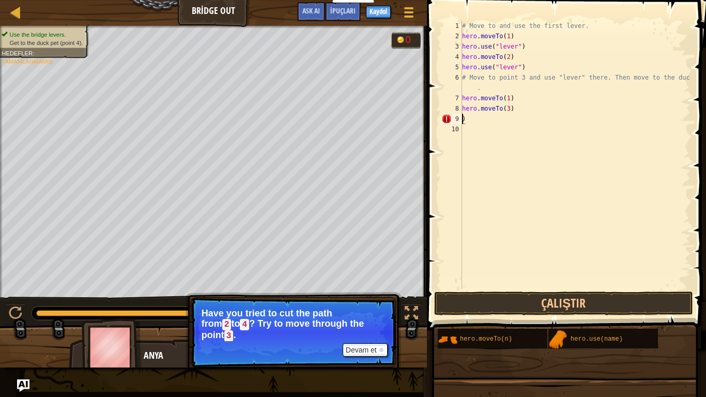
type textarea "hero.moveTo(3))"
click at [544, 174] on div "# Move to and use the first lever. hero . moveTo ( 1 ) hero . use ( "lever" ) h…" at bounding box center [573, 166] width 234 height 290
click at [528, 104] on div "# Move to and use the first lever. hero . moveTo ( 1 ) hero . use ( "lever" ) h…" at bounding box center [573, 166] width 234 height 290
click at [523, 100] on div "# Move to and use the first lever. hero . moveTo ( 1 ) hero . use ( "lever" ) h…" at bounding box center [573, 166] width 234 height 290
click at [456, 102] on div "8" at bounding box center [449, 98] width 17 height 10
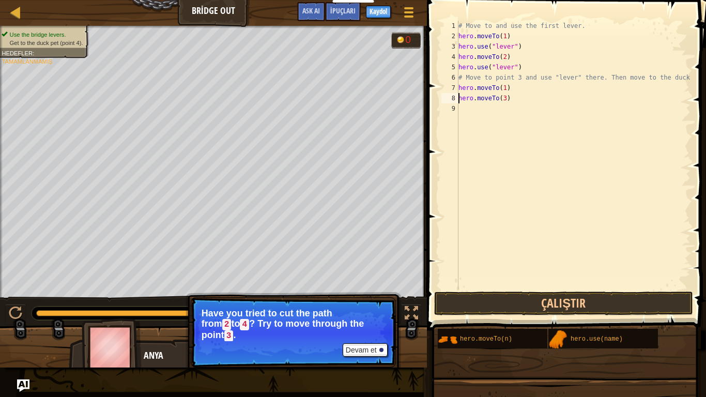
type textarea "hero.moveTo(3)"
click at [470, 124] on div "# Move to and use the first lever. hero . moveTo ( 1 ) hero . use ( "lever" ) h…" at bounding box center [573, 166] width 234 height 290
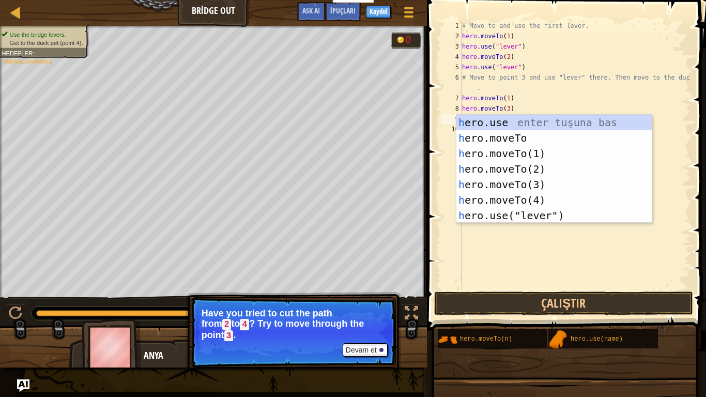
click at [523, 104] on div "# Move to and use the first lever. hero . moveTo ( 1 ) hero . use ( "lever" ) h…" at bounding box center [575, 166] width 231 height 290
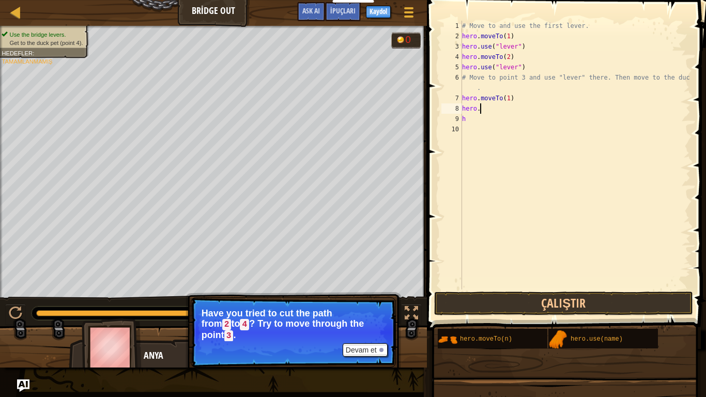
type textarea "h"
click at [464, 97] on div "# Move to and use the first lever. hero . moveTo ( 1 ) hero . use ( "lever" ) h…" at bounding box center [573, 166] width 234 height 290
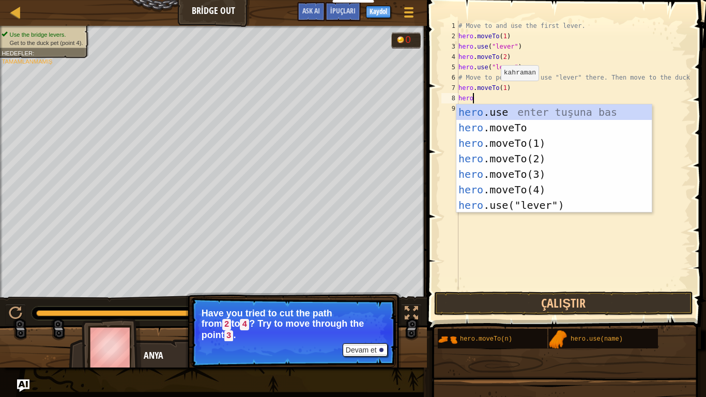
scroll to position [5, 2]
click at [585, 204] on div "hero .use enter tuşuna bas hero .moveTo enter tuşuna bas hero .moveTo(1) enter …" at bounding box center [553, 174] width 195 height 140
type textarea "hero.use("lever")"
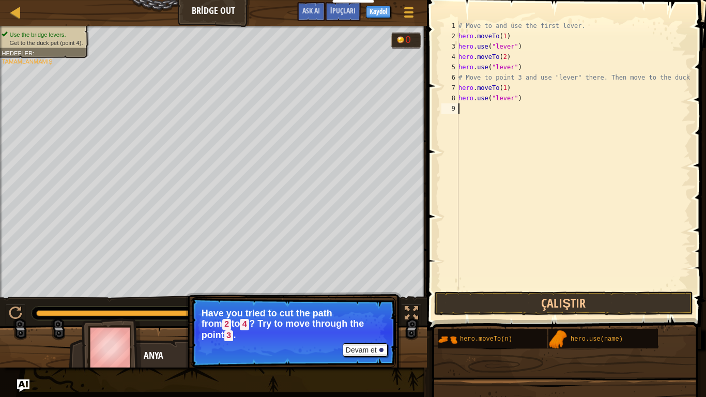
click at [462, 114] on div "# Move to and use the first lever. hero . moveTo ( 1 ) hero . use ( "lever" ) h…" at bounding box center [573, 166] width 234 height 290
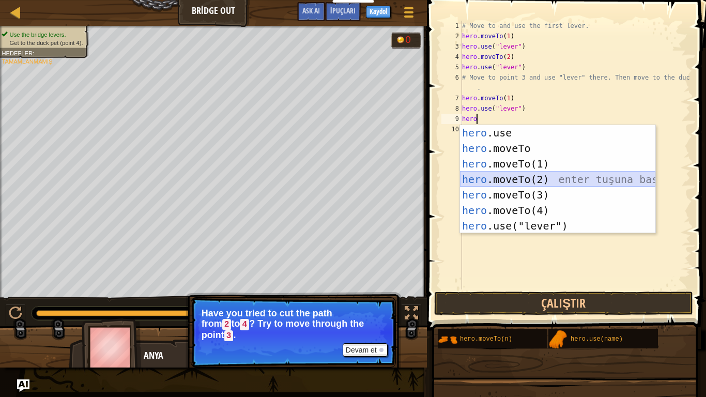
click at [553, 177] on div "hero .use enter tuşuna bas hero .moveTo enter tuşuna bas hero .moveTo(1) enter …" at bounding box center [557, 195] width 195 height 140
type textarea "hero.moveTo(2)"
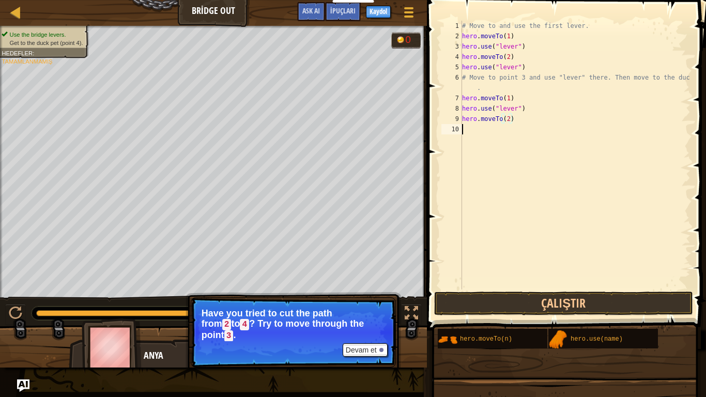
click at [474, 132] on div "# Move to and use the first lever. hero . moveTo ( 1 ) hero . use ( "lever" ) h…" at bounding box center [575, 166] width 231 height 290
click at [490, 89] on div "# Move to and use the first lever. hero . moveTo ( 1 ) hero . use ( "lever" ) h…" at bounding box center [575, 166] width 231 height 290
type textarea "# Move to point 3 and use "lever" there. Then move to the duck"
click at [467, 123] on div "# Move to and use the first lever. hero . moveTo ( 1 ) hero . use ( "lever" ) h…" at bounding box center [575, 166] width 231 height 290
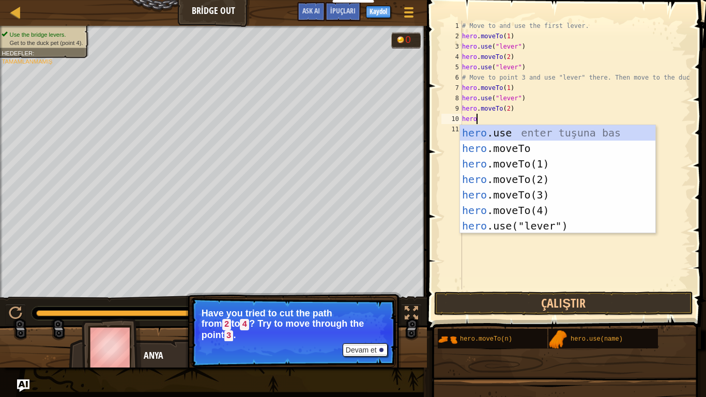
scroll to position [5, 2]
click at [527, 231] on div "hero .use enter tuşuna bas hero .moveTo enter tuşuna bas hero .moveTo(1) enter …" at bounding box center [557, 195] width 195 height 140
type textarea "hero.use("lever")"
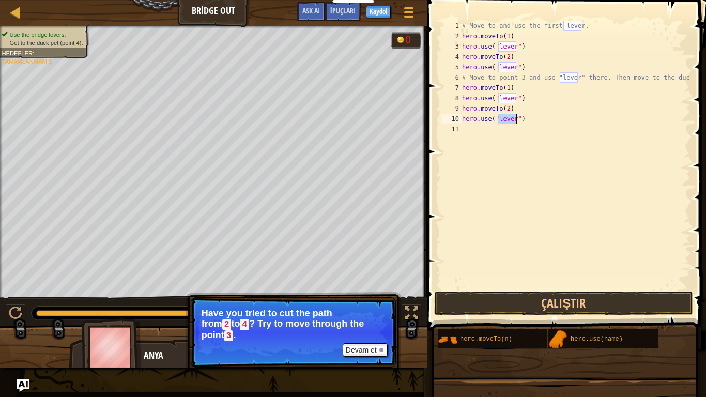
click at [468, 125] on div "# Move to and use the first lever. hero . moveTo ( 1 ) hero . use ( "lever" ) h…" at bounding box center [575, 166] width 231 height 290
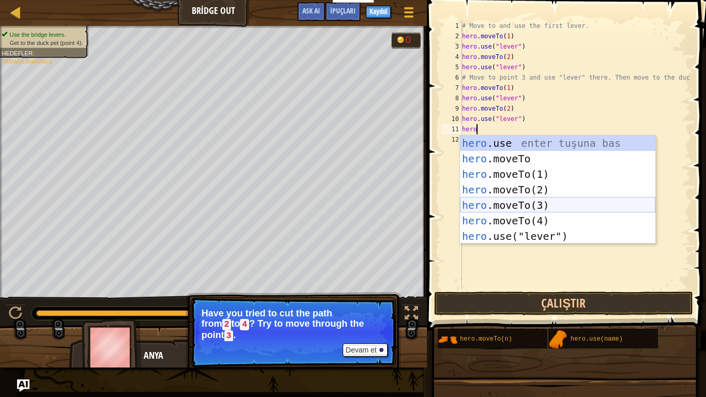
click at [519, 207] on div "hero .use enter tuşuna bas hero .moveTo enter tuşuna bas hero .moveTo(1) enter …" at bounding box center [557, 205] width 195 height 140
type textarea "hero.moveTo(3)"
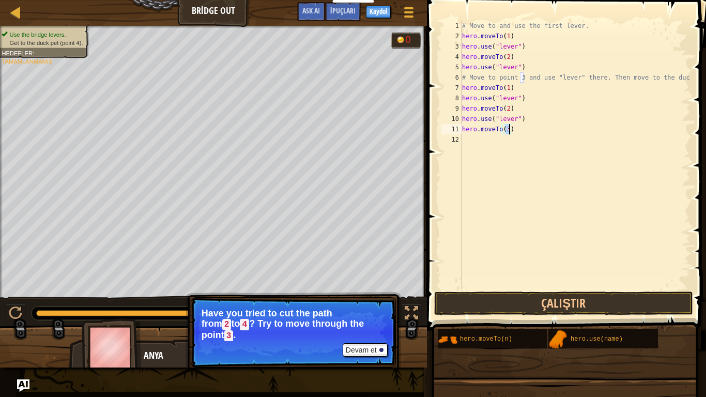
click at [485, 142] on div "# Move to and use the first lever. hero . moveTo ( 1 ) hero . use ( "lever" ) h…" at bounding box center [575, 166] width 231 height 290
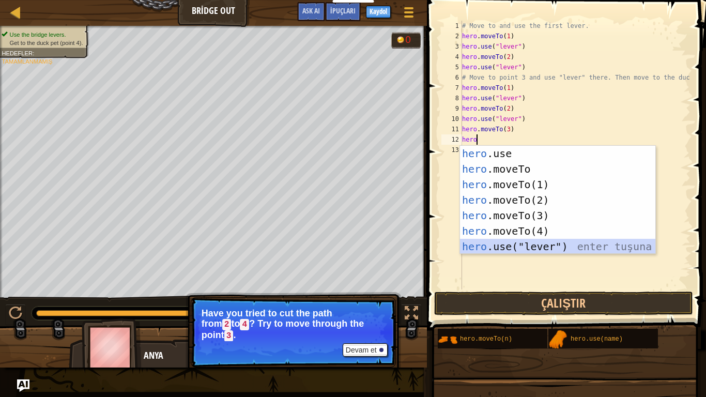
click at [604, 243] on div "hero .use enter tuşuna bas hero .moveTo enter tuşuna bas hero .moveTo(1) enter …" at bounding box center [557, 216] width 195 height 140
type textarea "hero.use("lever")"
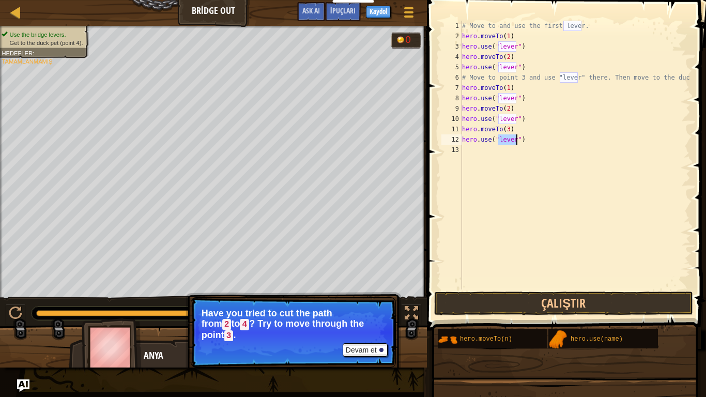
drag, startPoint x: 471, startPoint y: 153, endPoint x: 458, endPoint y: 126, distance: 29.4
click at [465, 148] on div "# Move to and use the first lever. hero . moveTo ( 1 ) hero . use ( "lever" ) h…" at bounding box center [575, 166] width 231 height 290
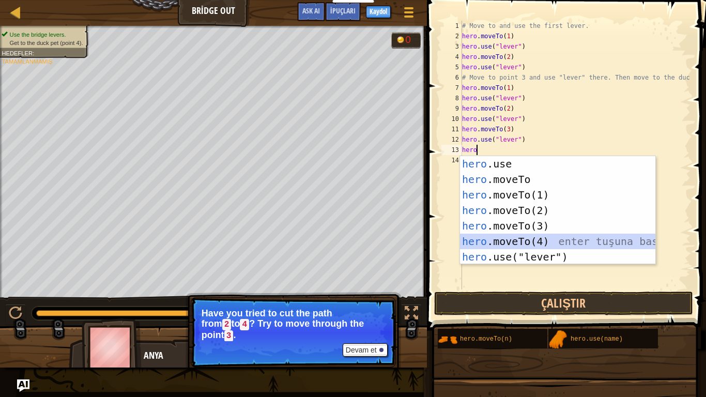
click at [591, 237] on div "hero .use enter tuşuna bas hero .moveTo enter tuşuna bas hero .moveTo(1) enter …" at bounding box center [557, 226] width 195 height 140
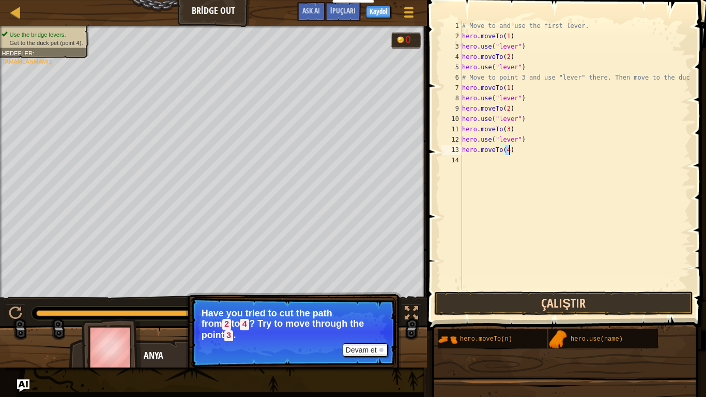
type textarea "hero.moveTo(4)"
click at [613, 307] on button "Çalıştır" at bounding box center [563, 304] width 259 height 24
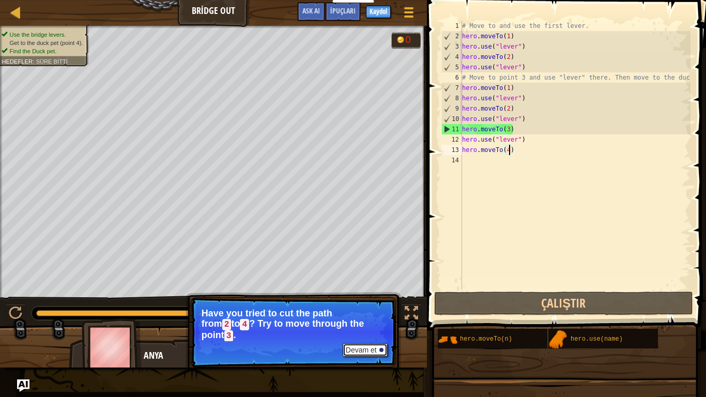
click at [370, 309] on button "Devam et" at bounding box center [365, 349] width 45 height 13
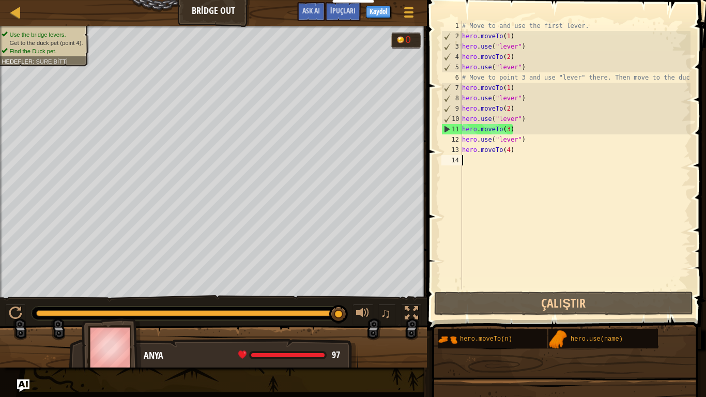
click at [479, 162] on div "# Move to and use the first lever. hero . moveTo ( 1 ) hero . use ( "lever" ) h…" at bounding box center [575, 166] width 231 height 290
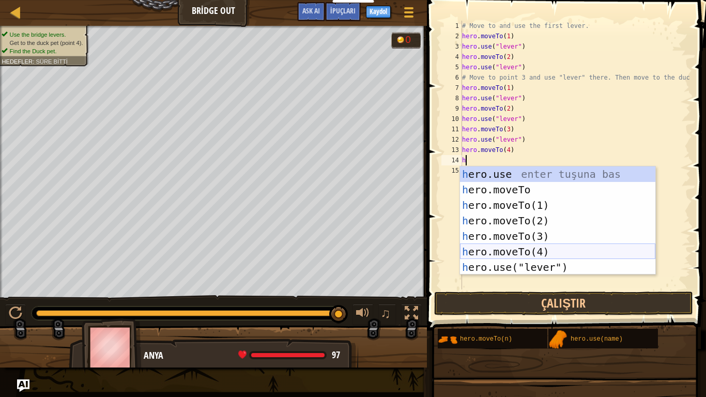
click at [504, 246] on div "h ero.use enter tuşuna bas h ero.moveTo enter tuşuna bas h ero.moveTo(1) enter …" at bounding box center [557, 236] width 195 height 140
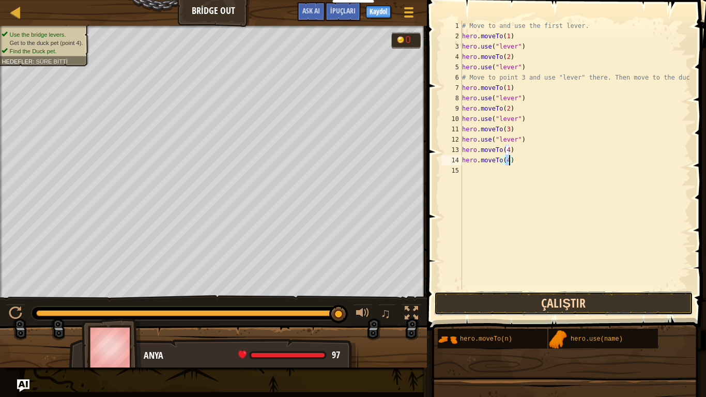
click at [514, 302] on button "Çalıştır" at bounding box center [563, 304] width 259 height 24
click at [514, 165] on div "# Move to and use the first lever. hero . moveTo ( 1 ) hero . use ( "lever" ) h…" at bounding box center [575, 166] width 231 height 290
type textarea "h"
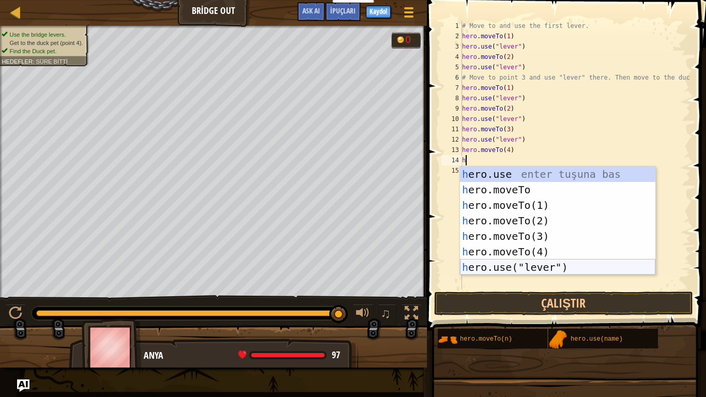
click at [523, 267] on div "h ero.use enter tuşuna bas h ero.moveTo enter tuşuna bas h ero.moveTo(1) enter …" at bounding box center [557, 236] width 195 height 140
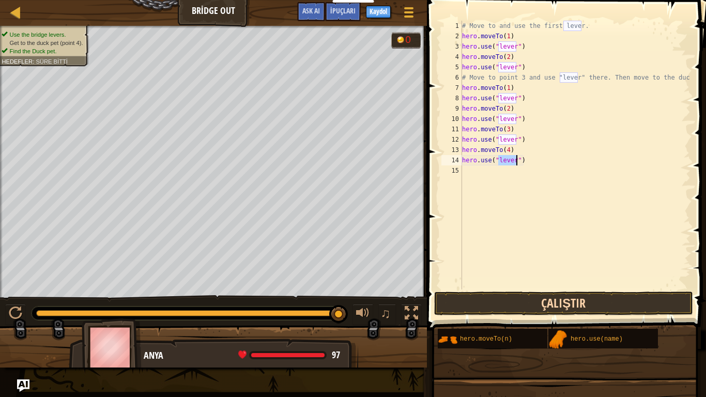
type textarea "hero.use("lever")"
click at [536, 303] on button "Çalıştır" at bounding box center [563, 304] width 259 height 24
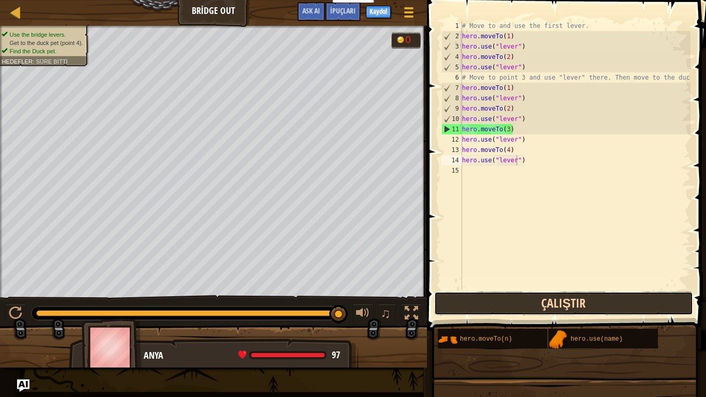
click at [558, 304] on button "Çalıştır" at bounding box center [563, 304] width 259 height 24
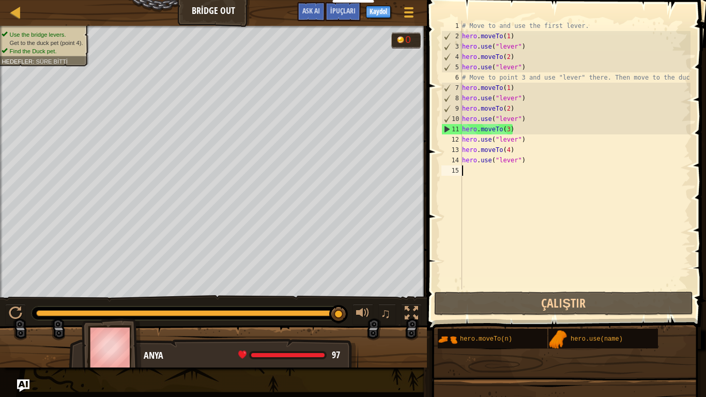
click at [473, 181] on div "# Move to and use the first lever. hero . moveTo ( 1 ) hero . use ( "lever" ) h…" at bounding box center [575, 166] width 231 height 290
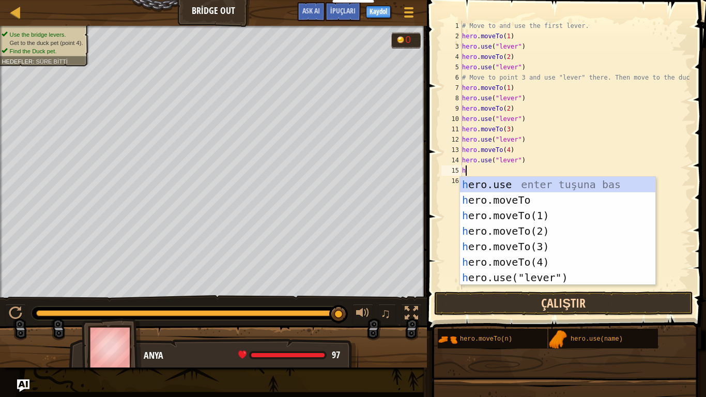
type textarea "h"
click at [650, 309] on button "Çalıştır" at bounding box center [563, 304] width 259 height 24
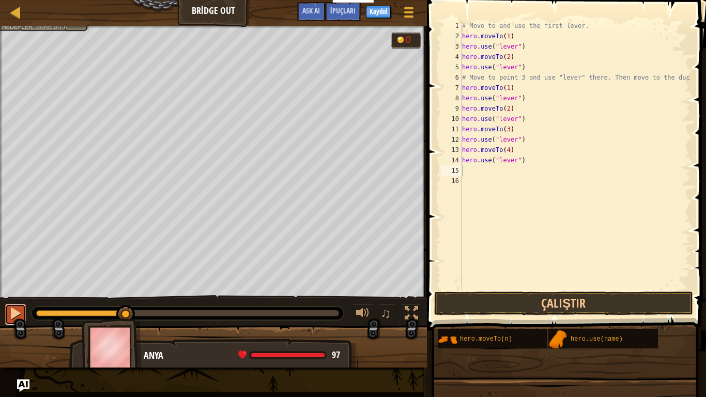
click at [12, 309] on button at bounding box center [15, 314] width 21 height 21
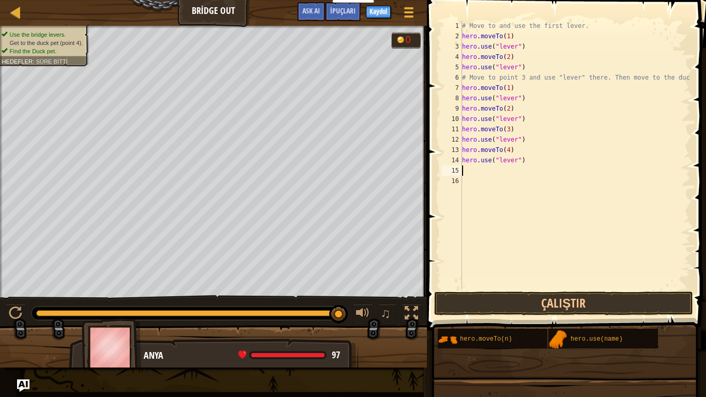
click at [553, 163] on div "# Move to and use the first lever. hero . moveTo ( 1 ) hero . use ( "lever" ) h…" at bounding box center [575, 166] width 231 height 290
type textarea "h"
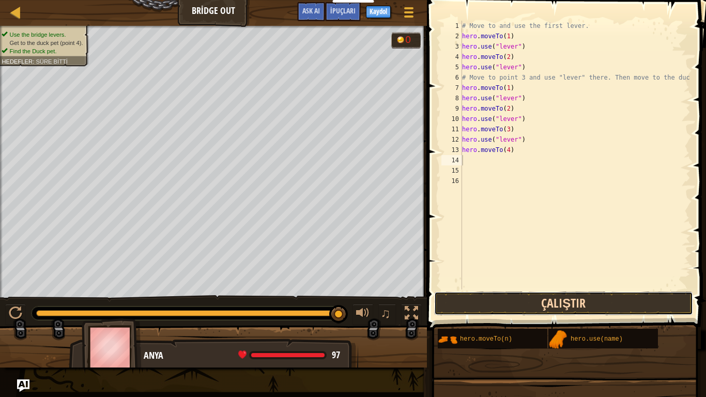
click at [489, 293] on button "Çalıştır" at bounding box center [563, 304] width 259 height 24
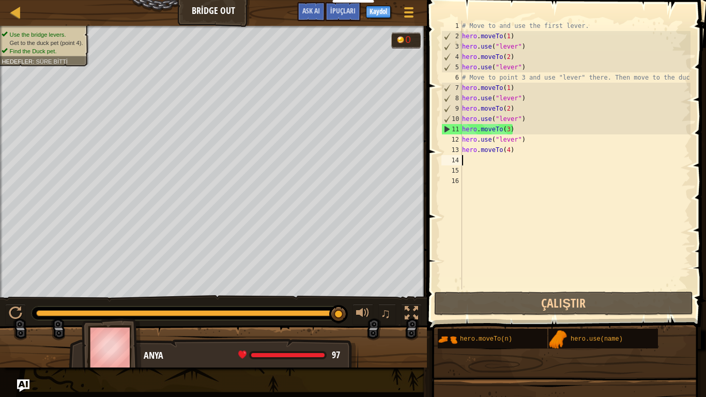
drag, startPoint x: 154, startPoint y: 313, endPoint x: 346, endPoint y: 311, distance: 191.8
click at [346, 309] on div at bounding box center [338, 314] width 19 height 19
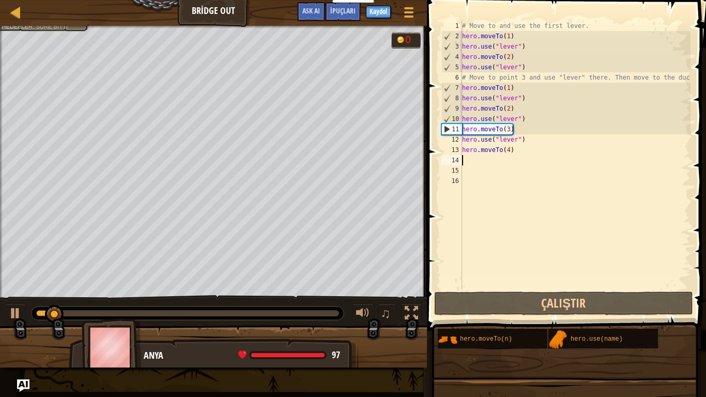
click at [252, 309] on div at bounding box center [187, 313] width 303 height 6
click at [12, 309] on div at bounding box center [15, 313] width 13 height 13
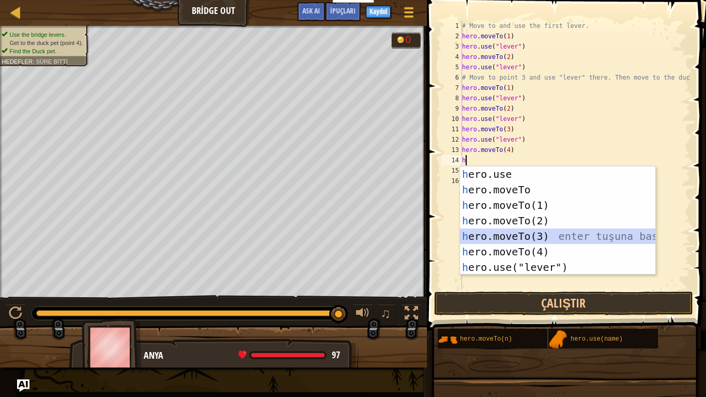
click at [561, 241] on div "h ero.use enter tuşuna bas h ero.moveTo enter tuşuna bas h ero.moveTo(1) enter …" at bounding box center [557, 236] width 195 height 140
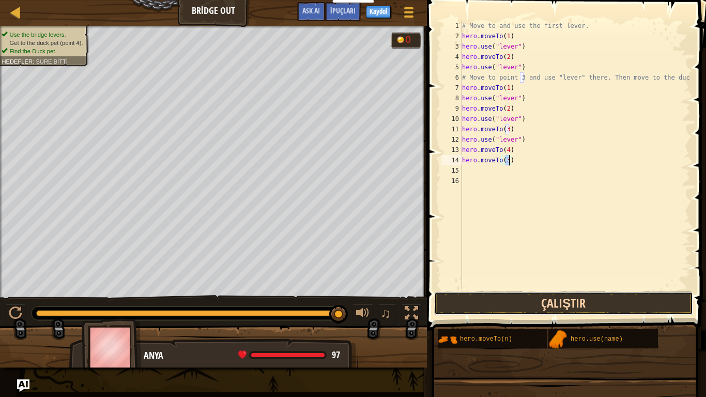
click at [511, 301] on button "Çalıştır" at bounding box center [563, 304] width 259 height 24
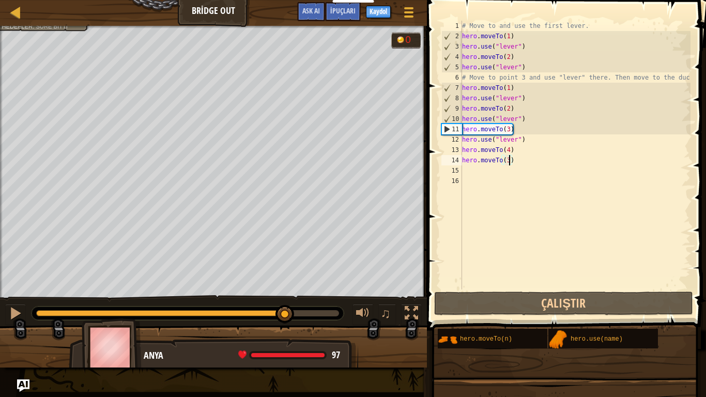
drag, startPoint x: 55, startPoint y: 317, endPoint x: 291, endPoint y: 351, distance: 238.1
click at [291, 309] on div "Use the bridge levers. Get to the duck pet (point 4). Find the Duck pet. Hedefl…" at bounding box center [353, 197] width 706 height 342
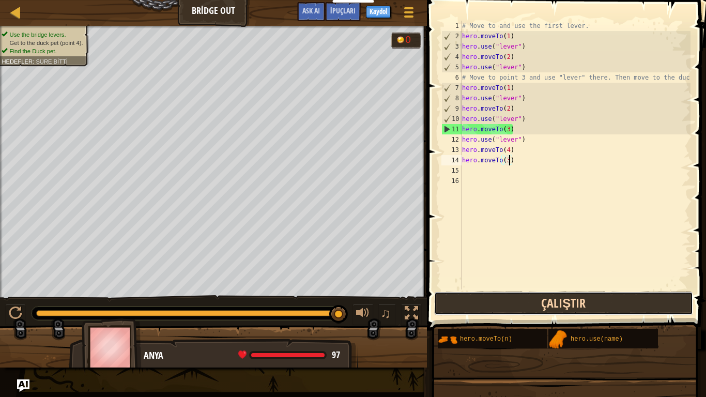
click at [490, 307] on button "Çalıştır" at bounding box center [563, 304] width 259 height 24
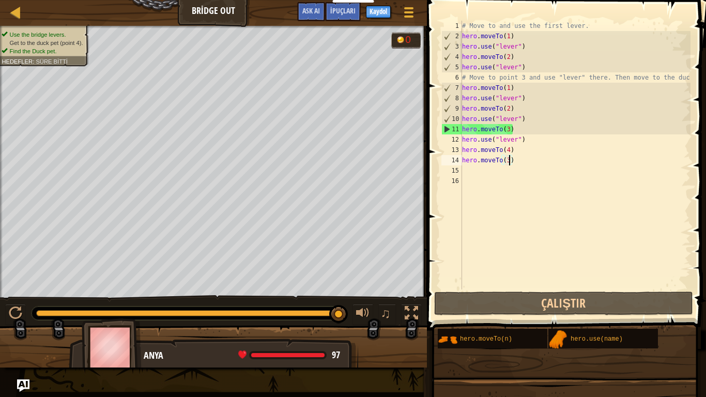
click at [484, 82] on div "# Move to and use the first lever. hero . moveTo ( 1 ) hero . use ( "lever" ) h…" at bounding box center [575, 166] width 231 height 290
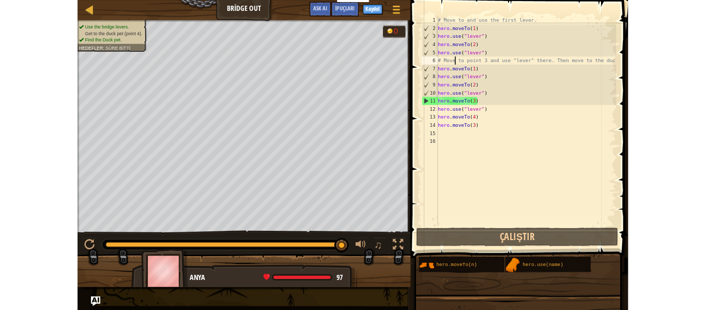
scroll to position [5, 4]
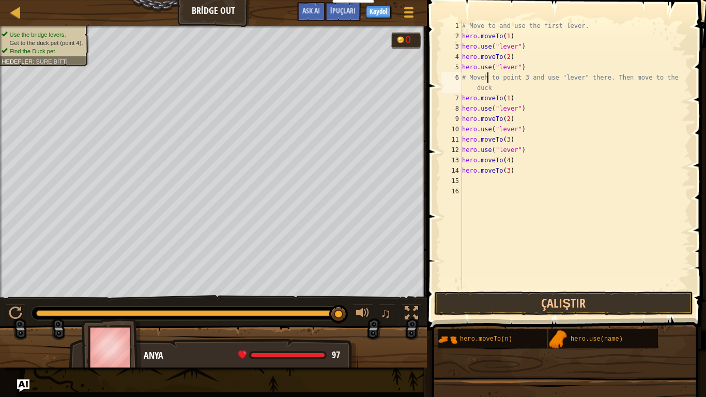
type textarea "# Move to point 3 and use "lever" there. Then move to the duck"
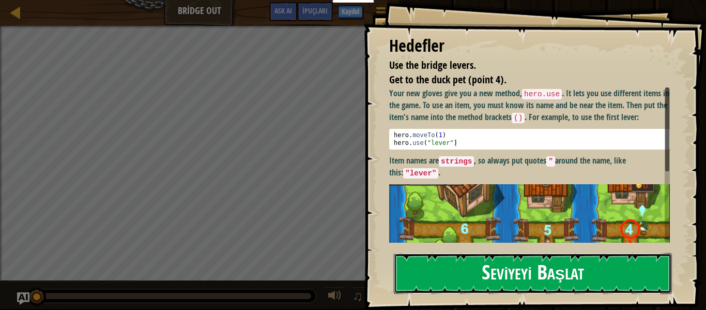
click at [444, 255] on button "Seviyeyi Başlat" at bounding box center [533, 273] width 278 height 41
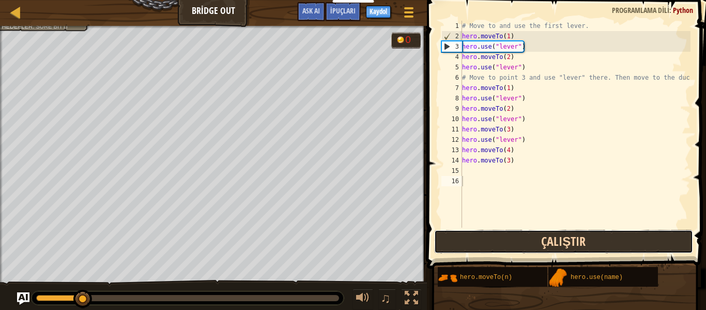
click at [509, 248] on button "Çalıştır" at bounding box center [563, 242] width 259 height 24
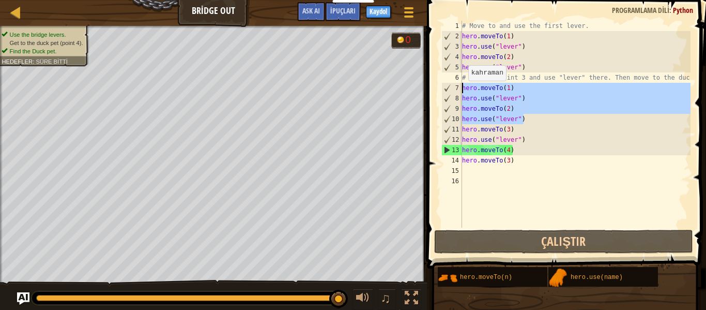
drag, startPoint x: 531, startPoint y: 121, endPoint x: 462, endPoint y: 91, distance: 75.5
click at [462, 91] on div "1 2 3 4 5 6 7 8 9 10 11 12 13 14 15 16 # Move to and use the first lever. hero …" at bounding box center [564, 124] width 251 height 207
type textarea "hero.moveTo(1) hero.use("lever")"
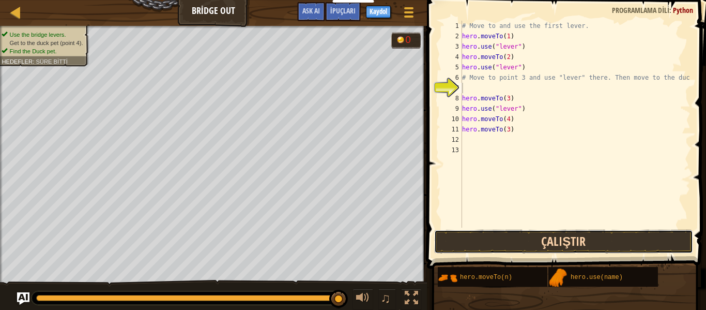
click at [525, 245] on button "Çalıştır" at bounding box center [563, 242] width 259 height 24
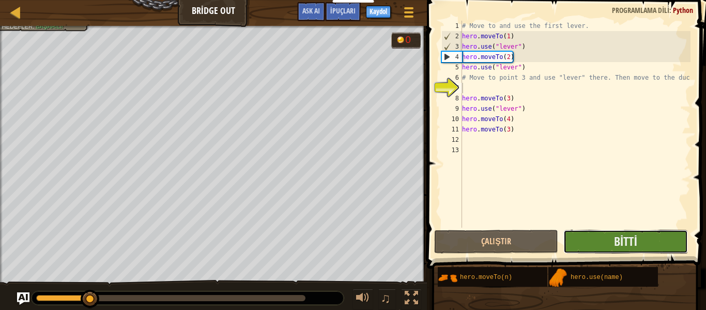
click at [583, 240] on button "Bitti" at bounding box center [626, 242] width 124 height 24
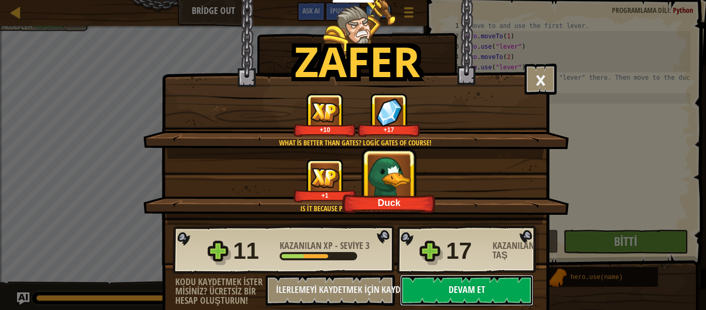
click at [507, 291] on button "Devam et" at bounding box center [466, 290] width 133 height 31
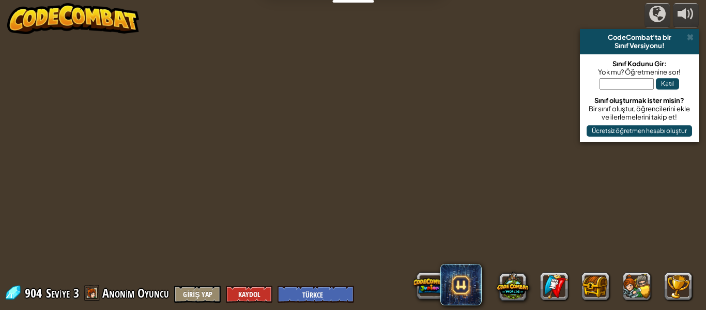
select select "tr"
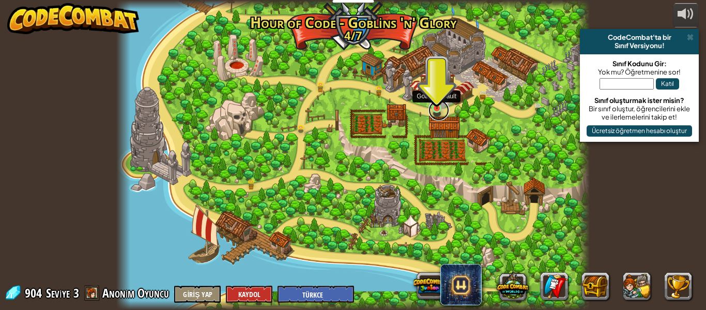
click at [435, 110] on link at bounding box center [439, 110] width 21 height 21
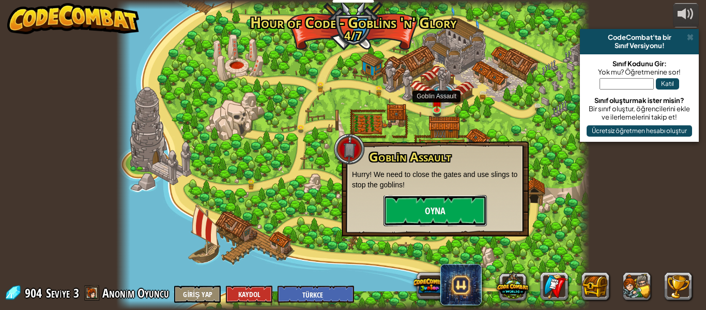
click at [441, 210] on button "Oyna" at bounding box center [435, 210] width 103 height 31
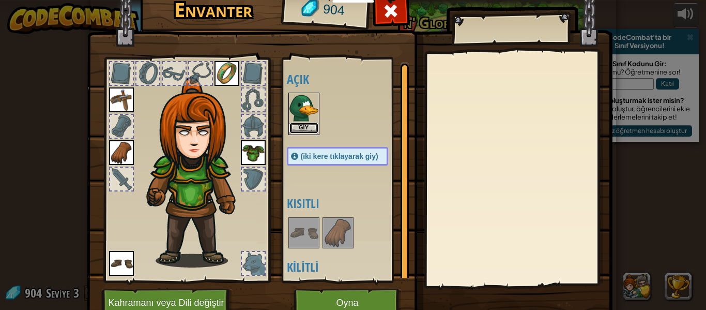
click at [311, 123] on button "Giy" at bounding box center [304, 128] width 29 height 11
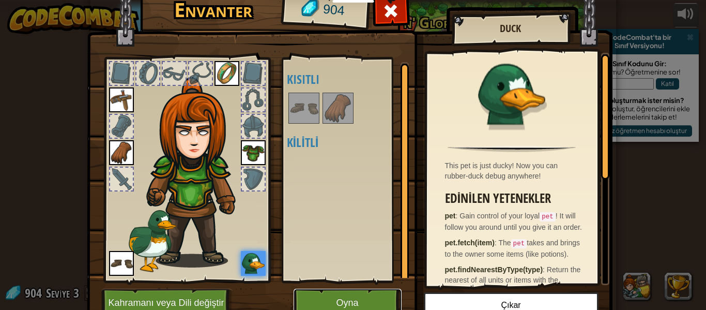
click at [372, 303] on button "Oyna" at bounding box center [348, 302] width 108 height 28
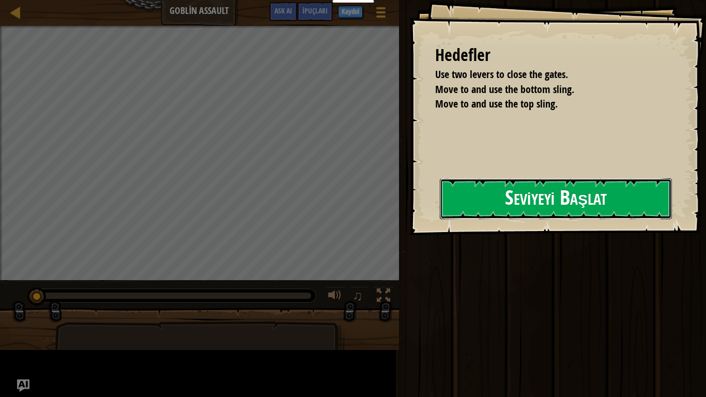
click at [513, 211] on button "Seviyeyi Başlat" at bounding box center [556, 198] width 232 height 41
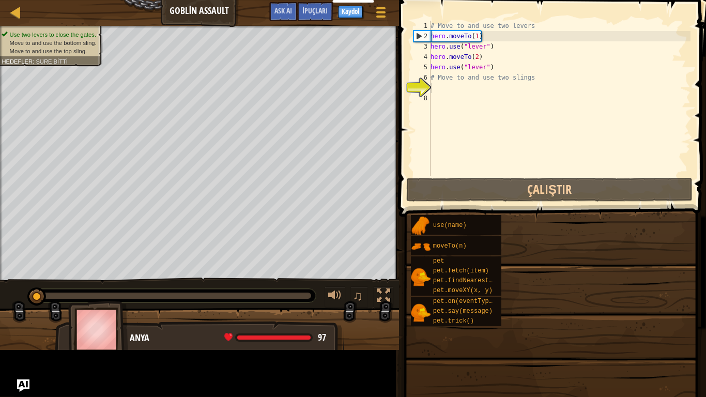
click at [505, 206] on span at bounding box center [551, 357] width 300 height 306
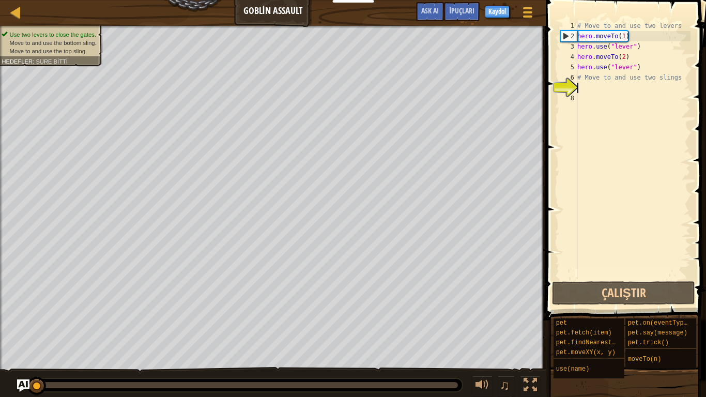
click at [39, 0] on div "Harita Goblin Assault Oyun Menüsü Bitti Kaydol İpuçları Ask AI" at bounding box center [273, 13] width 546 height 26
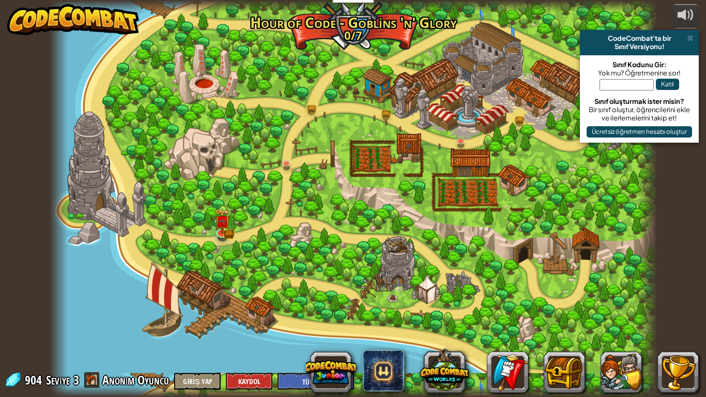
select select "tr"
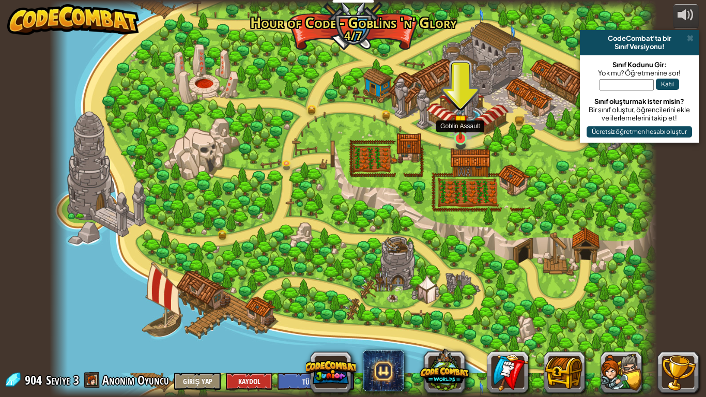
click at [460, 140] on div at bounding box center [460, 138] width 12 height 12
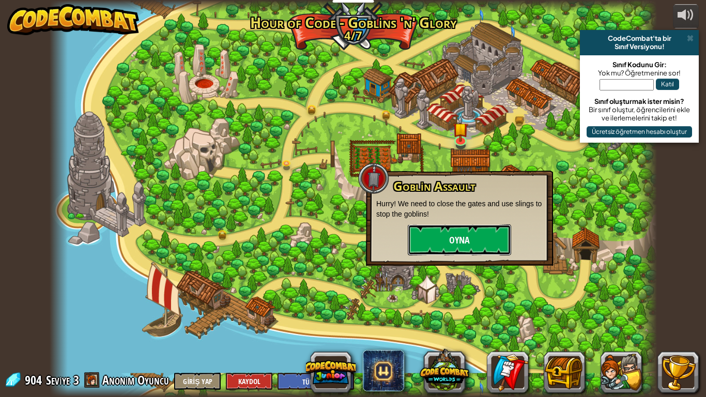
click at [448, 241] on button "Oyna" at bounding box center [459, 239] width 103 height 31
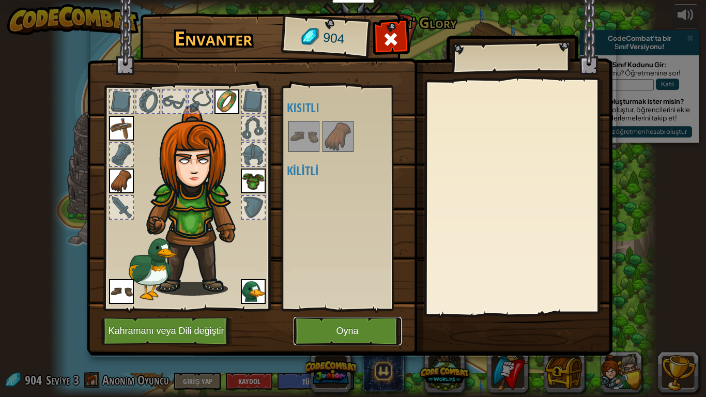
click at [342, 309] on button "Oyna" at bounding box center [348, 331] width 108 height 28
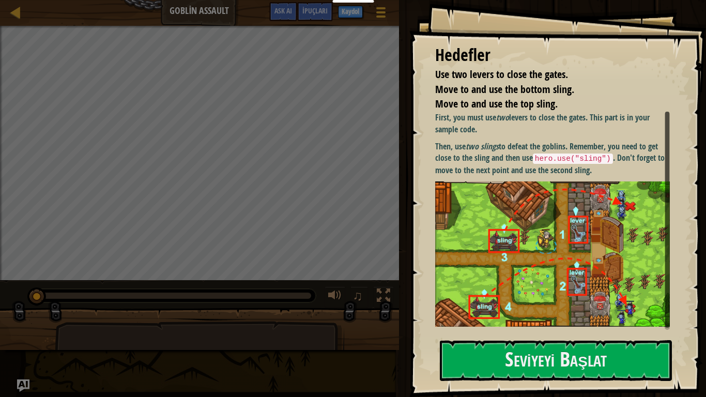
click at [4, 65] on div "Use two levers to close the gates. Move to and use the bottom sling. Move to an…" at bounding box center [199, 153] width 399 height 254
click at [22, 309] on img "Ask AI" at bounding box center [23, 385] width 12 height 12
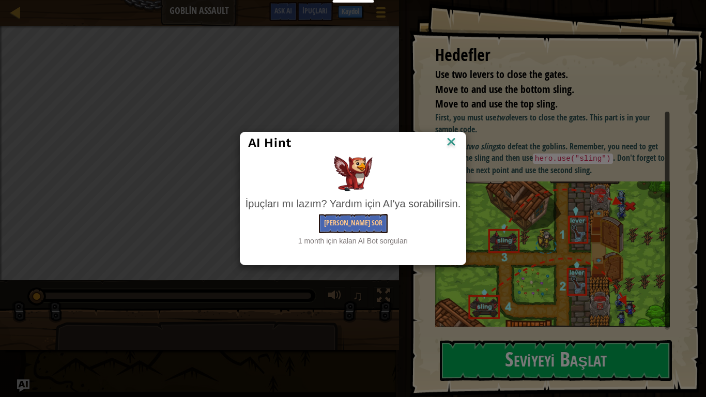
click at [440, 157] on div at bounding box center [354, 173] width 216 height 35
click at [448, 140] on img at bounding box center [451, 143] width 13 height 16
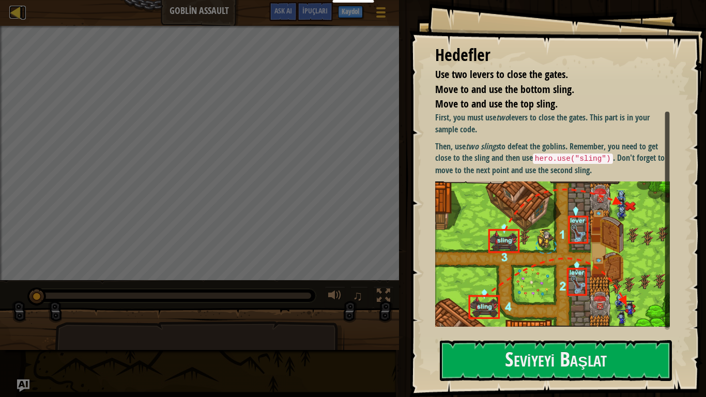
click at [14, 16] on div at bounding box center [15, 12] width 13 height 13
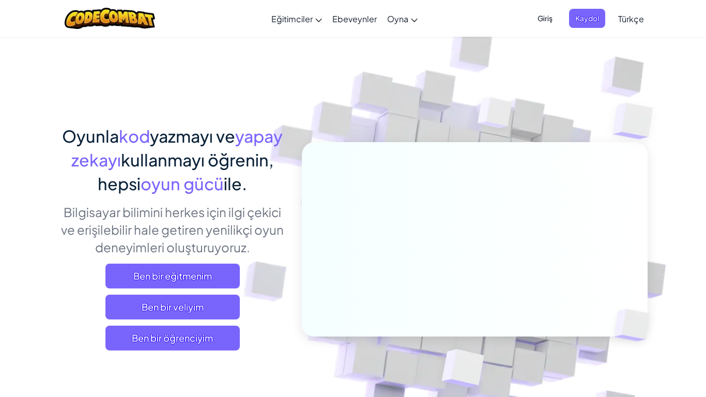
click at [344, 50] on img at bounding box center [468, 228] width 574 height 574
